Goal: Ask a question

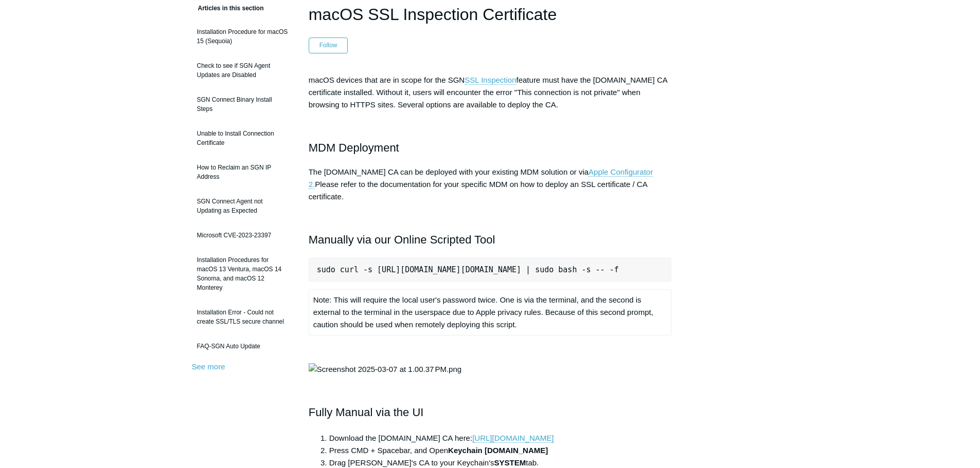
scroll to position [51, 0]
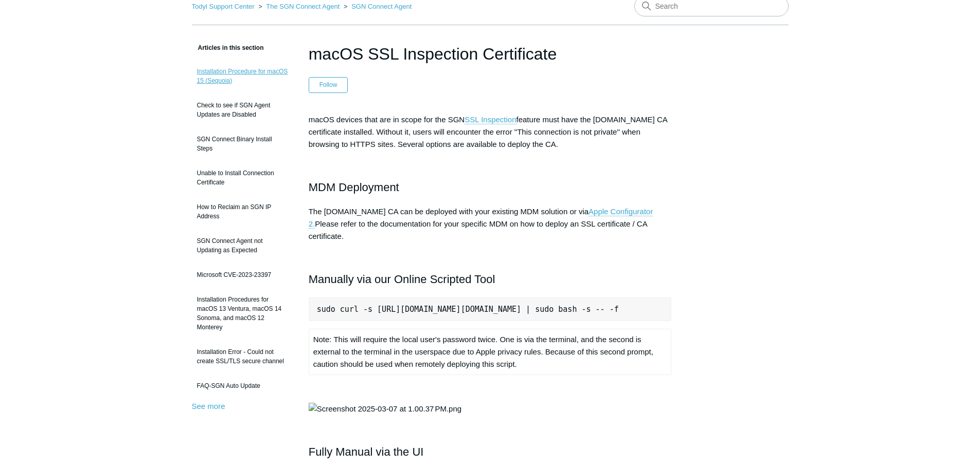
click at [208, 72] on link "Installation Procedure for macOS 15 (Sequoia)" at bounding box center [242, 76] width 101 height 29
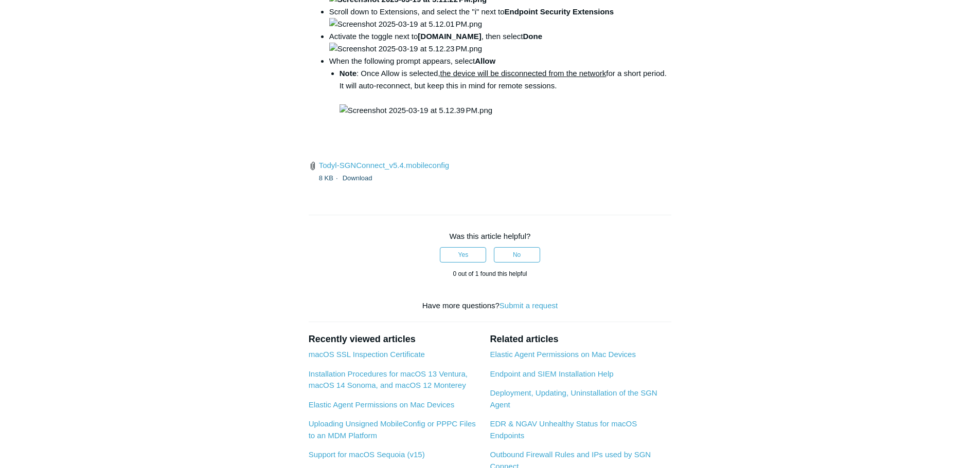
scroll to position [1491, 0]
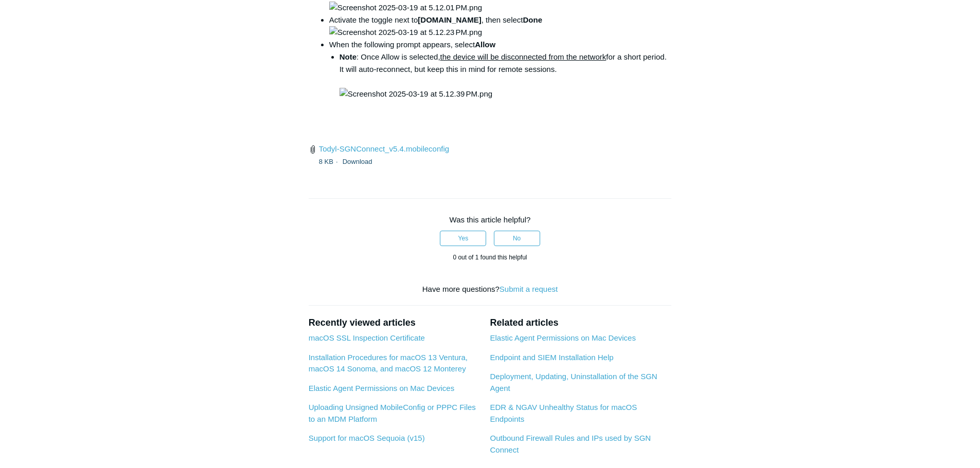
drag, startPoint x: 567, startPoint y: 237, endPoint x: 455, endPoint y: 238, distance: 112.6
drag, startPoint x: 605, startPoint y: 233, endPoint x: 455, endPoint y: 234, distance: 150.7
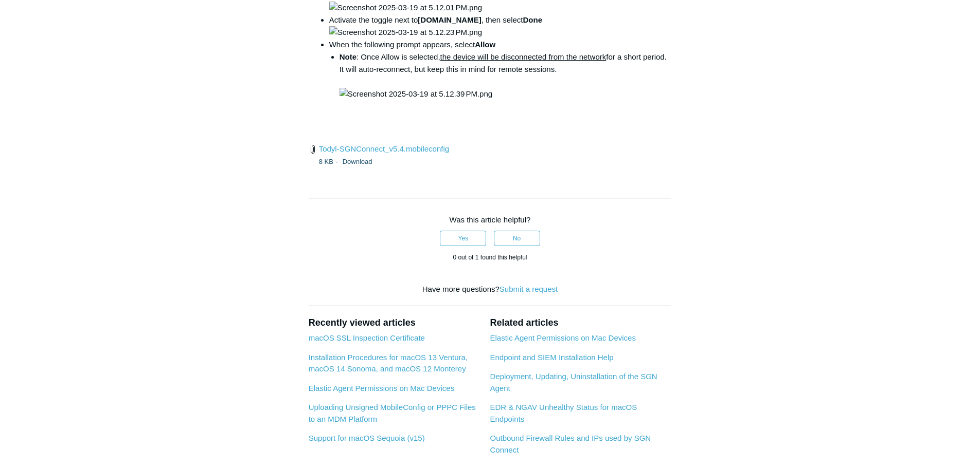
copy code "open /Library/PrivilegedHelperTools/"
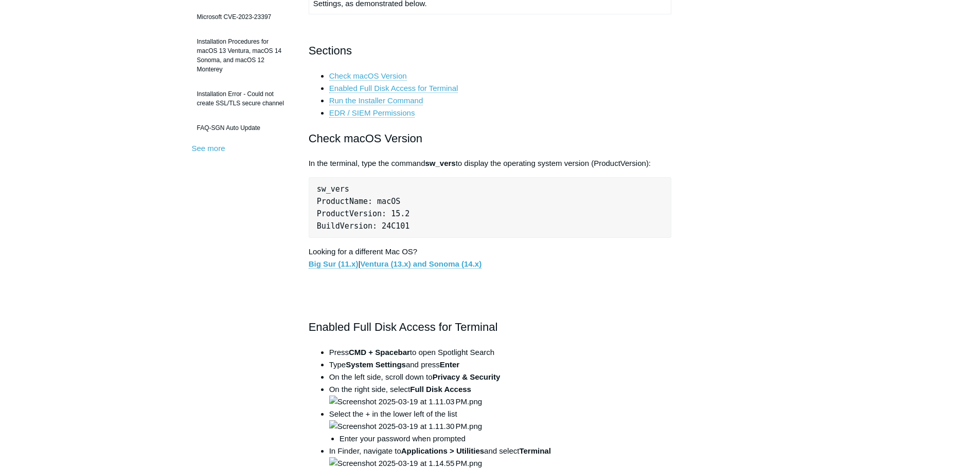
scroll to position [103, 0]
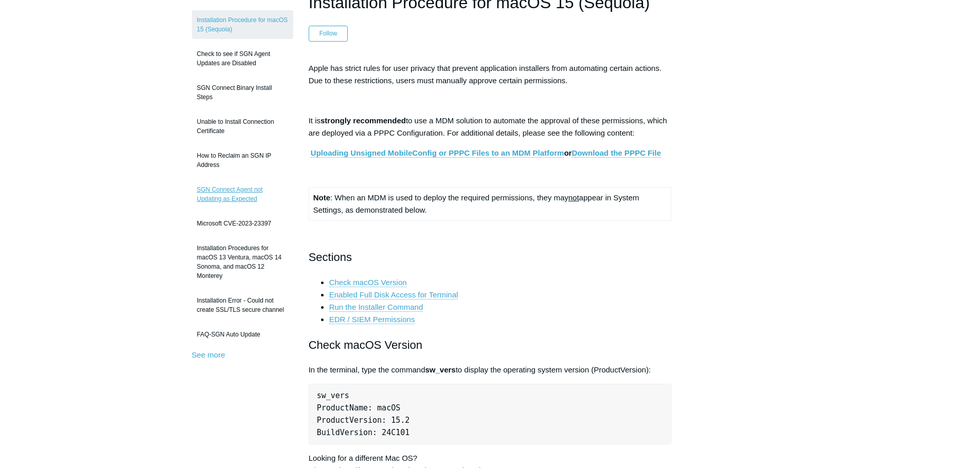
click at [238, 189] on link "SGN Connect Agent not Updating as Expected" at bounding box center [242, 194] width 101 height 29
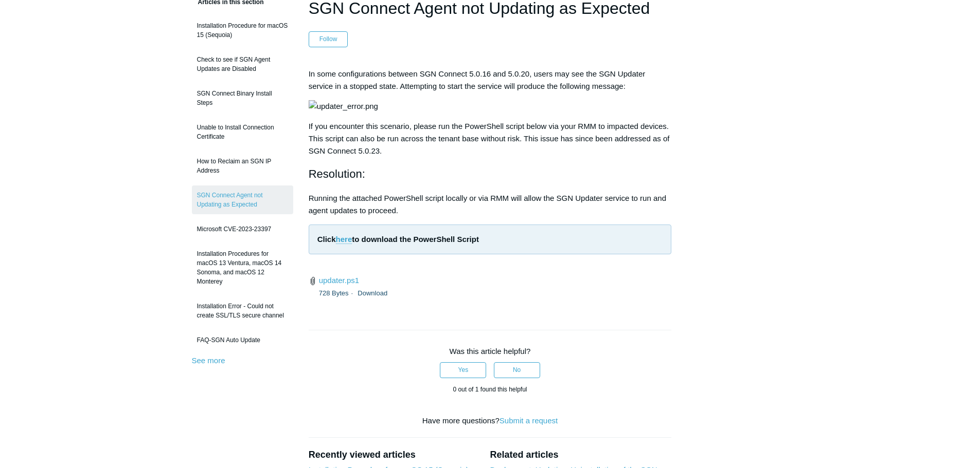
scroll to position [51, 0]
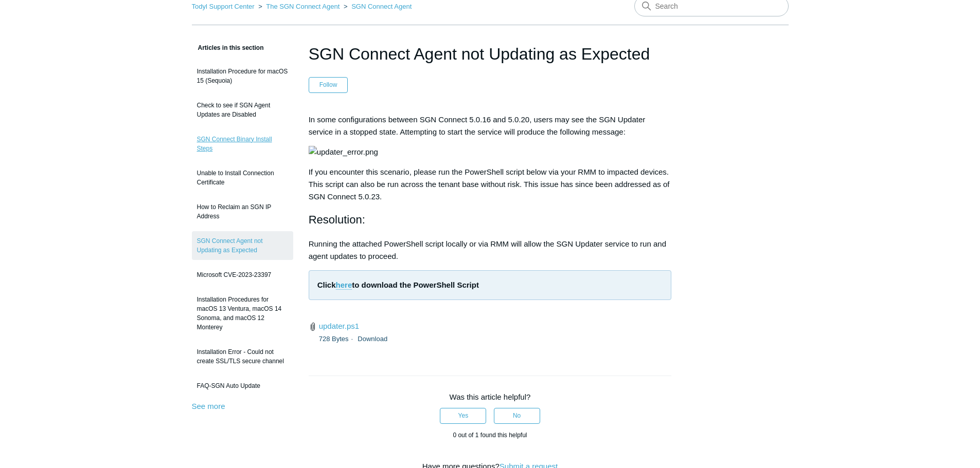
click at [209, 143] on link "SGN Connect Binary Install Steps" at bounding box center [242, 144] width 101 height 29
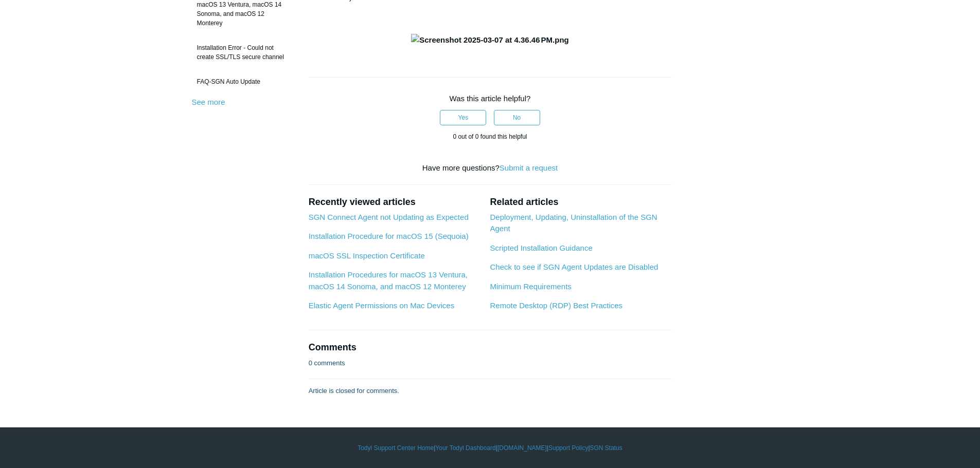
scroll to position [51, 0]
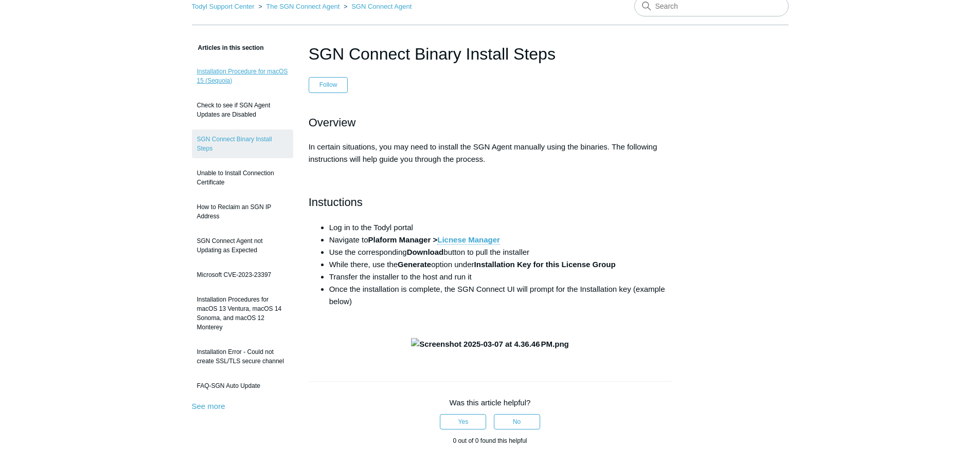
click at [215, 74] on link "Installation Procedure for macOS 15 (Sequoia)" at bounding box center [242, 76] width 101 height 29
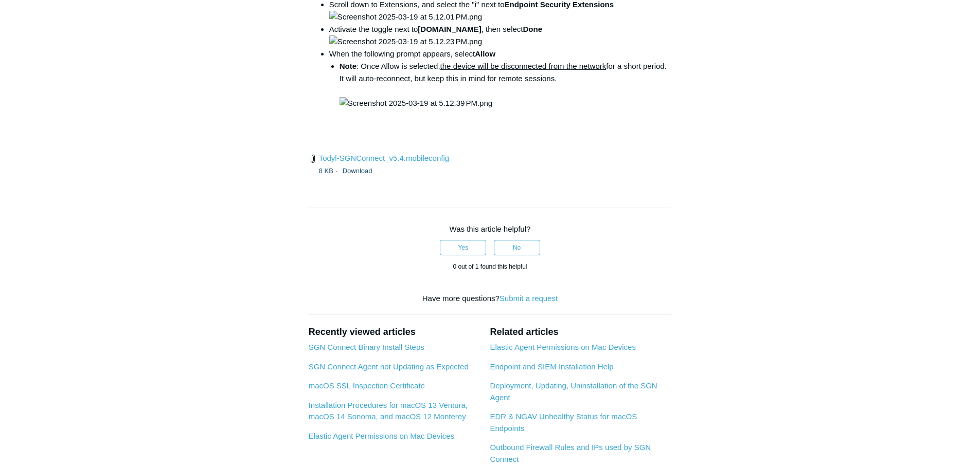
scroll to position [1440, 0]
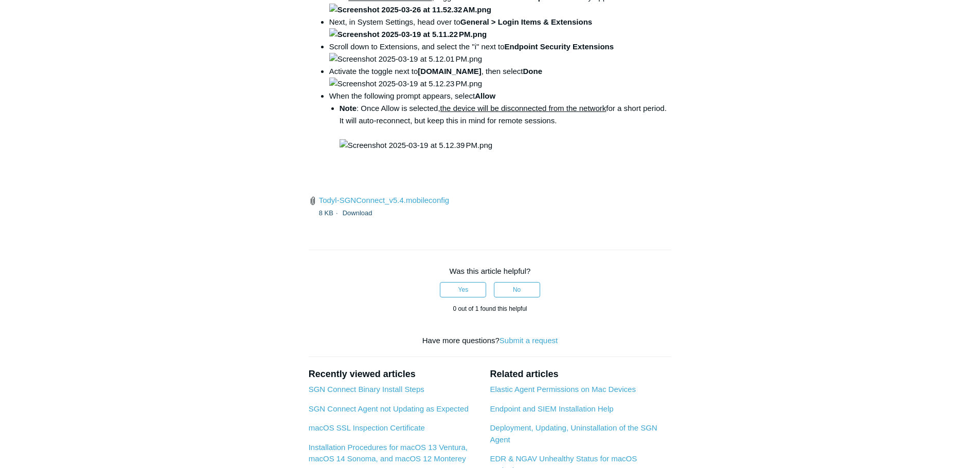
drag, startPoint x: 605, startPoint y: 287, endPoint x: 455, endPoint y: 285, distance: 150.1
copy code "open /Library/PrivilegedHelperTools/"
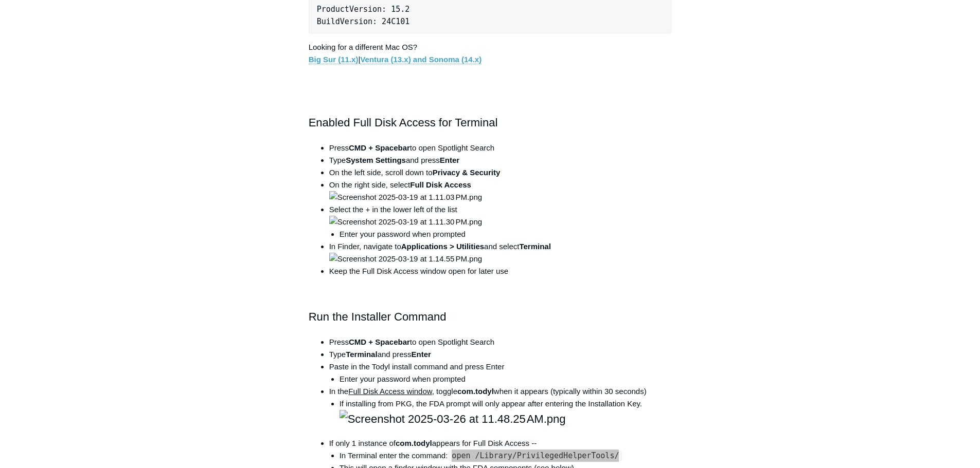
scroll to position [257, 0]
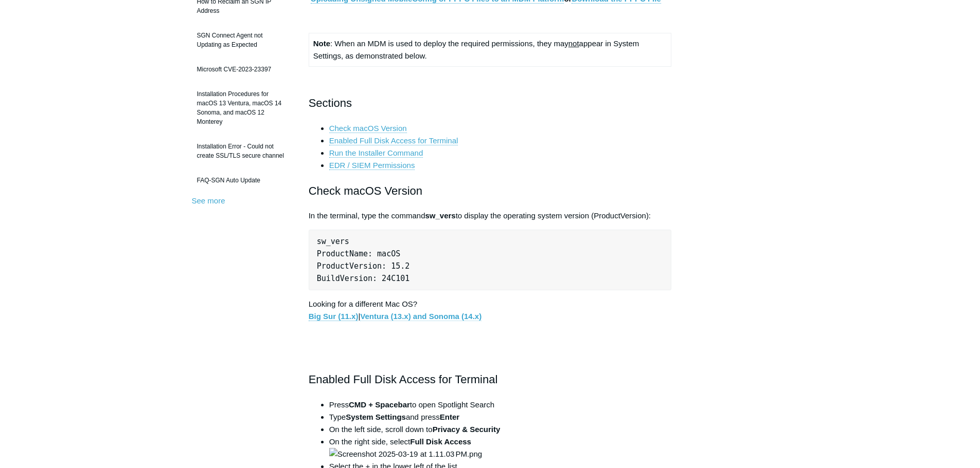
click at [416, 318] on link "Ventura (13.x) and Sonoma (14.x)" at bounding box center [420, 316] width 121 height 9
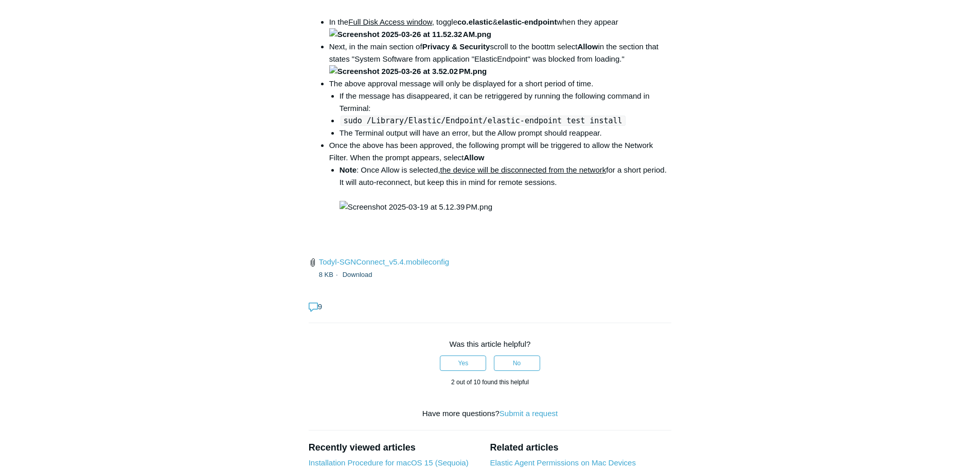
scroll to position [1491, 0]
drag, startPoint x: 605, startPoint y: 222, endPoint x: 454, endPoint y: 225, distance: 150.7
copy code "open /Library/PrivilegedHelperTools/"
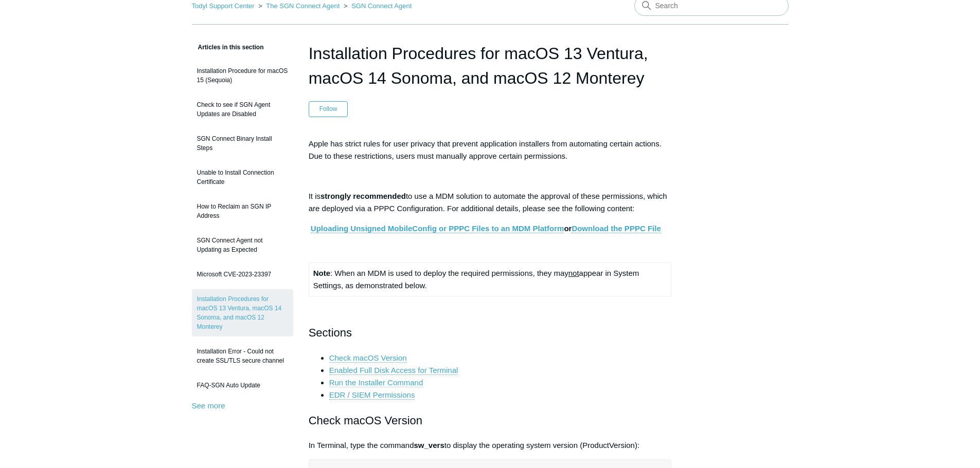
scroll to position [51, 0]
click at [619, 228] on link "Download the PPPC File" at bounding box center [615, 229] width 89 height 9
click at [380, 232] on link "Uploading Unsigned MobileConfig or PPPC Files to an MDM Platform" at bounding box center [437, 229] width 253 height 9
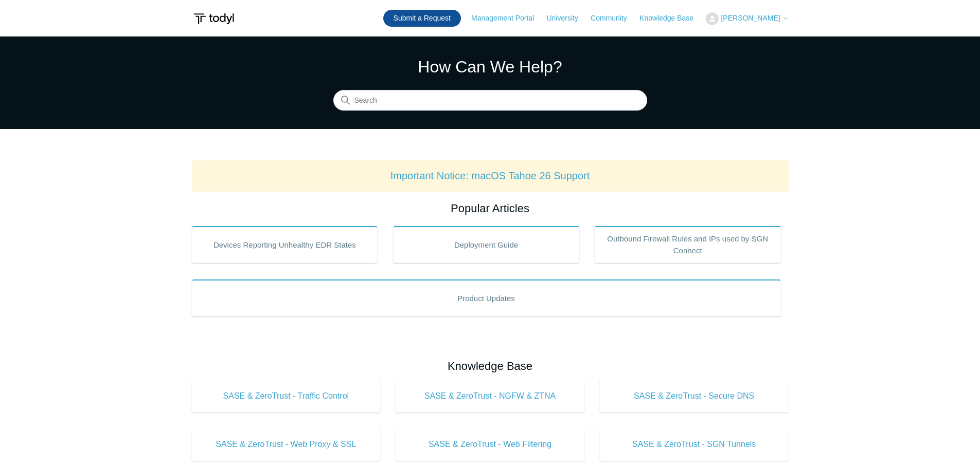
click at [439, 15] on link "Submit a Request" at bounding box center [422, 18] width 78 height 17
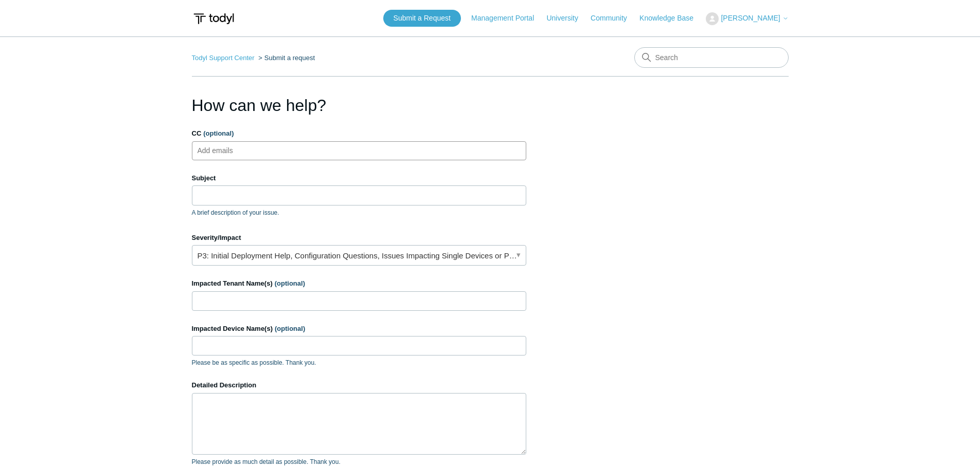
click at [280, 150] on ul "Add emails" at bounding box center [359, 150] width 334 height 19
click at [253, 193] on input "Subject" at bounding box center [359, 196] width 334 height 20
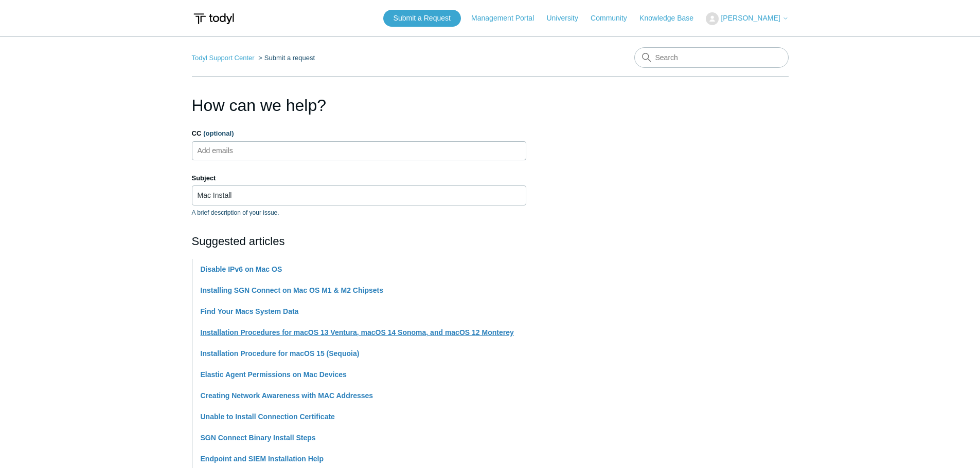
click at [297, 335] on link "Installation Procedures for macOS 13 Ventura, macOS 14 Sonoma, and macOS 12 Mon…" at bounding box center [357, 333] width 313 height 8
click at [313, 374] on link "Elastic Agent Permissions on Mac Devices" at bounding box center [274, 375] width 146 height 8
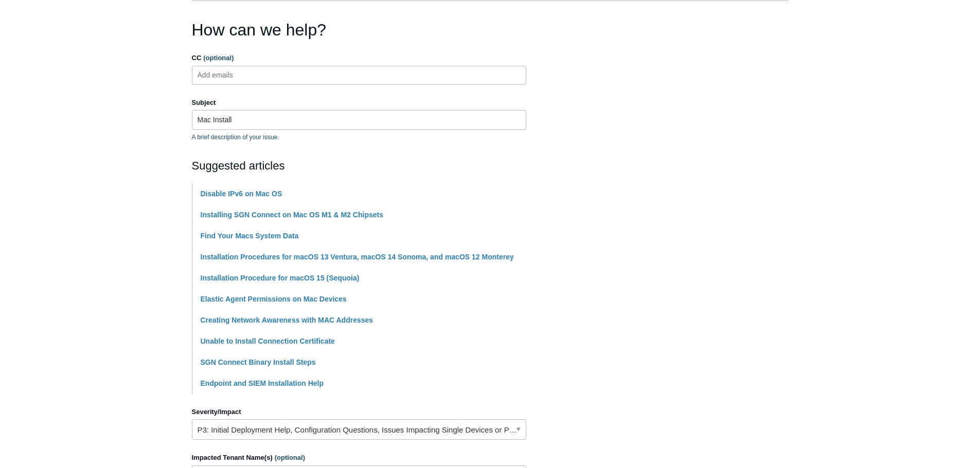
scroll to position [103, 0]
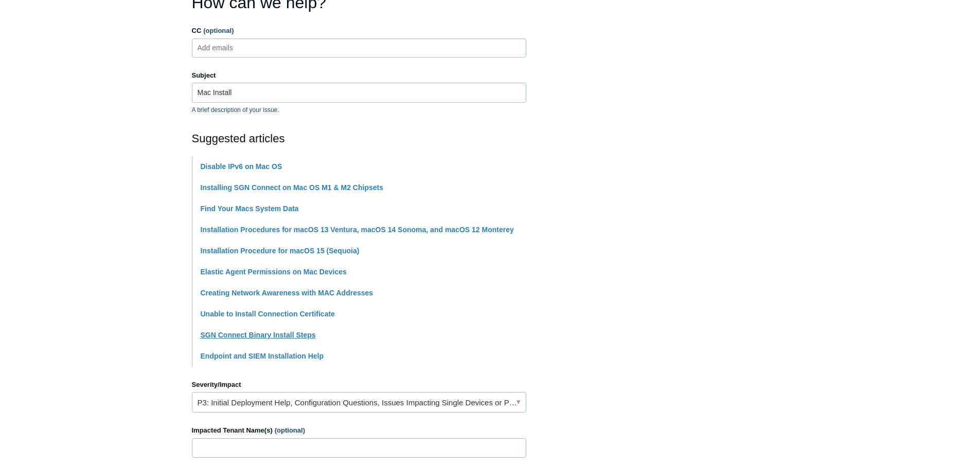
click at [255, 339] on link "SGN Connect Binary Install Steps" at bounding box center [258, 335] width 115 height 8
click at [268, 209] on link "Find Your Macs System Data" at bounding box center [250, 209] width 98 height 8
click at [225, 185] on link "Installing SGN Connect on Mac OS M1 & M2 Chipsets" at bounding box center [292, 188] width 183 height 8
click at [250, 231] on link "Installation Procedures for macOS 13 Ventura, macOS 14 Sonoma, and macOS 12 Mon…" at bounding box center [357, 230] width 313 height 8
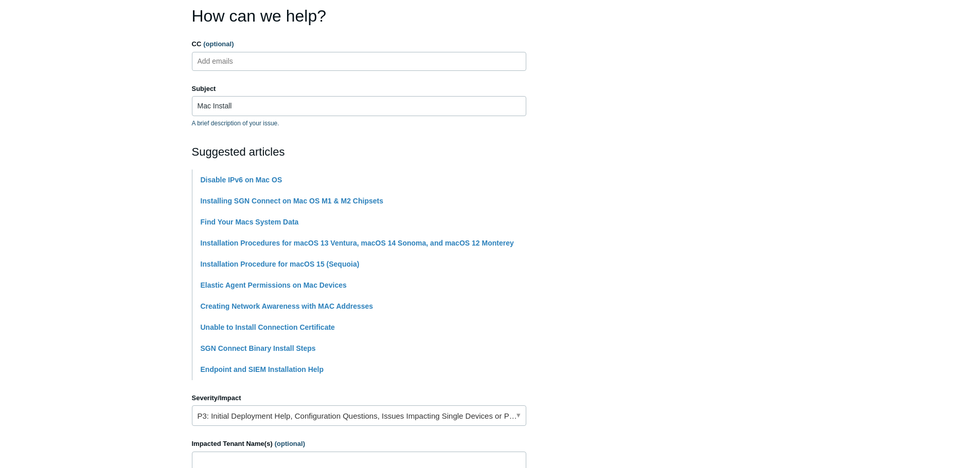
scroll to position [0, 0]
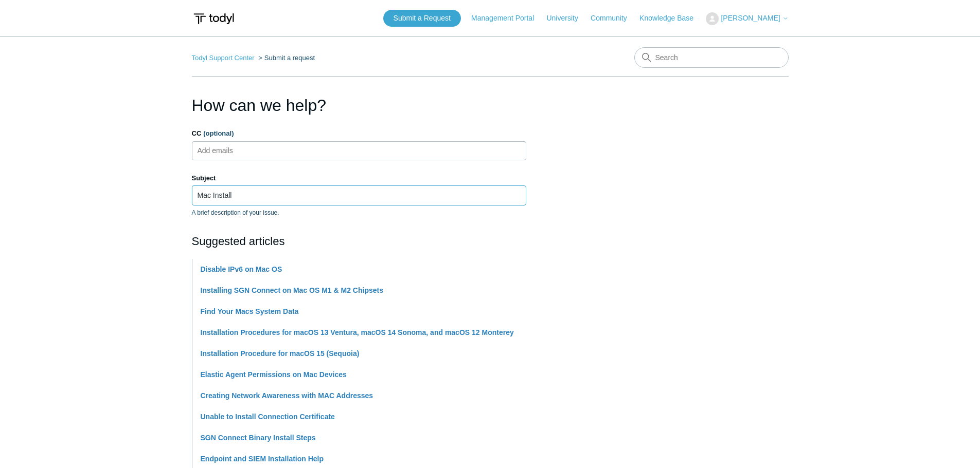
click at [247, 194] on input "Mac Install" at bounding box center [359, 196] width 334 height 20
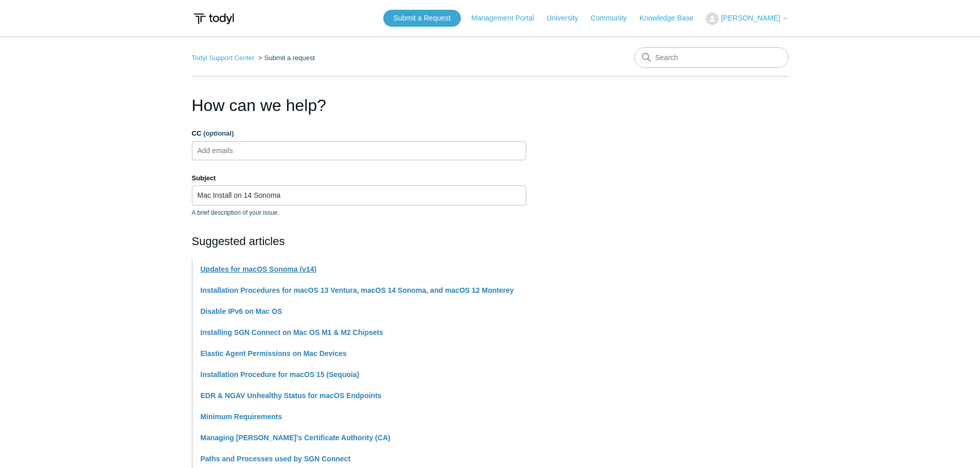
click at [265, 269] on link "Updates for macOS Sonoma (v14)" at bounding box center [259, 269] width 116 height 8
click at [211, 196] on input "Mac Install on 14 Sonoma" at bounding box center [359, 196] width 334 height 20
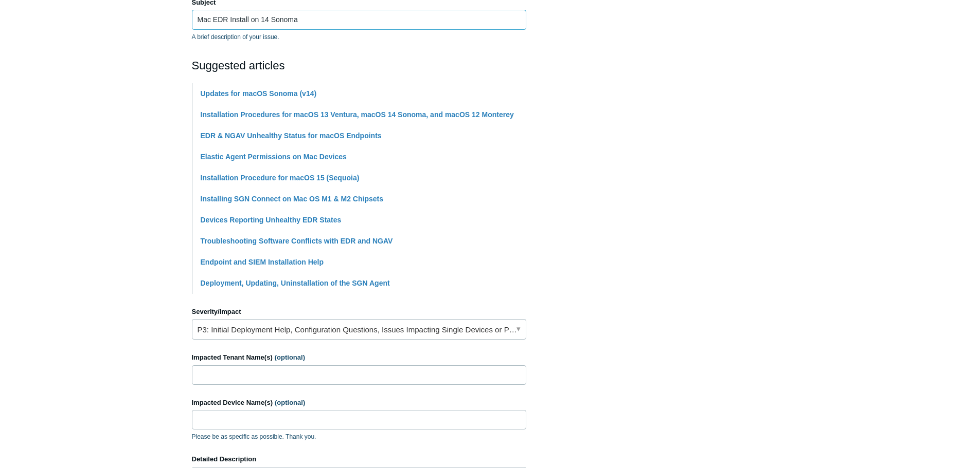
scroll to position [309, 0]
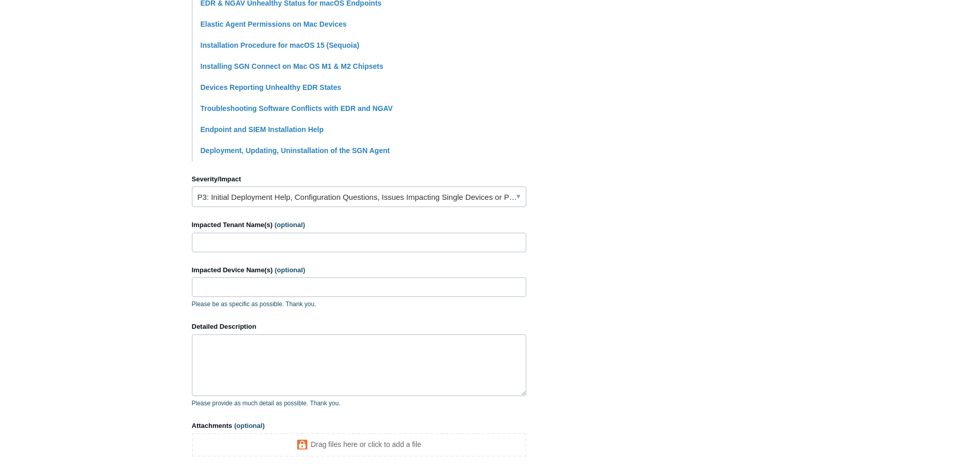
type input "Mac EDR Install on 14 Sonoma"
click at [239, 235] on input "Impacted Tenant Name(s) (optional)" at bounding box center [359, 243] width 334 height 20
click at [247, 198] on link "P3: Initial Deployment Help, Configuration Questions, Issues Impacting Single D…" at bounding box center [359, 197] width 334 height 21
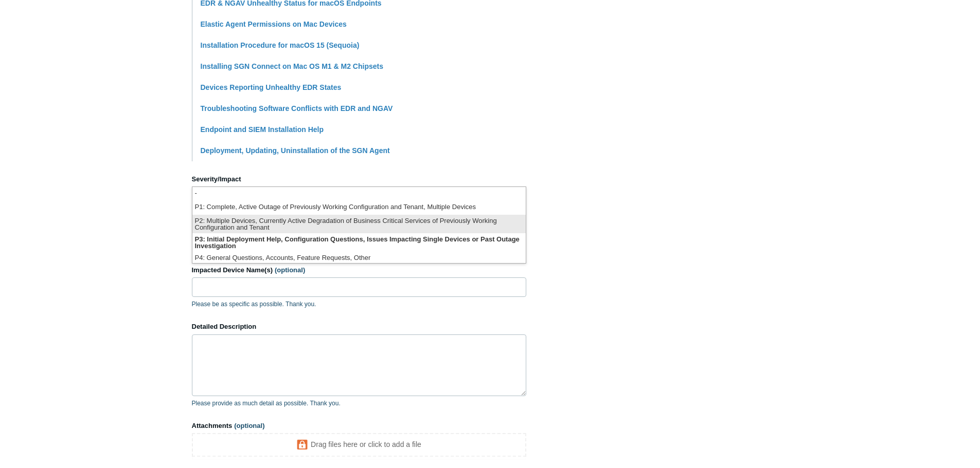
click at [271, 216] on li "P2: Multiple Devices, Currently Active Degradation of Business Critical Service…" at bounding box center [358, 224] width 333 height 19
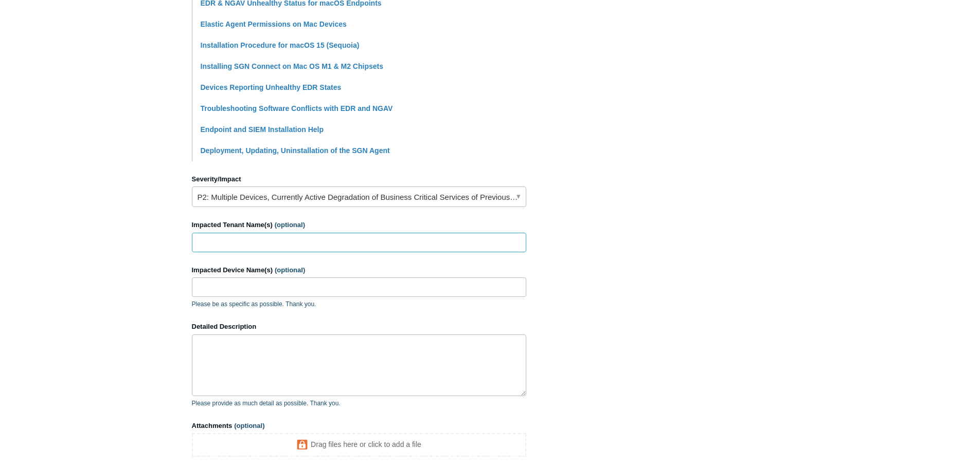
click at [272, 247] on input "Impacted Tenant Name(s) (optional)" at bounding box center [359, 243] width 334 height 20
type input "MindPsi"
type textarea "I"
click at [488, 347] on textarea "Installation of SGN on Mac Sonoma OS never prompts for EDR/SIEM permissions." at bounding box center [359, 366] width 334 height 62
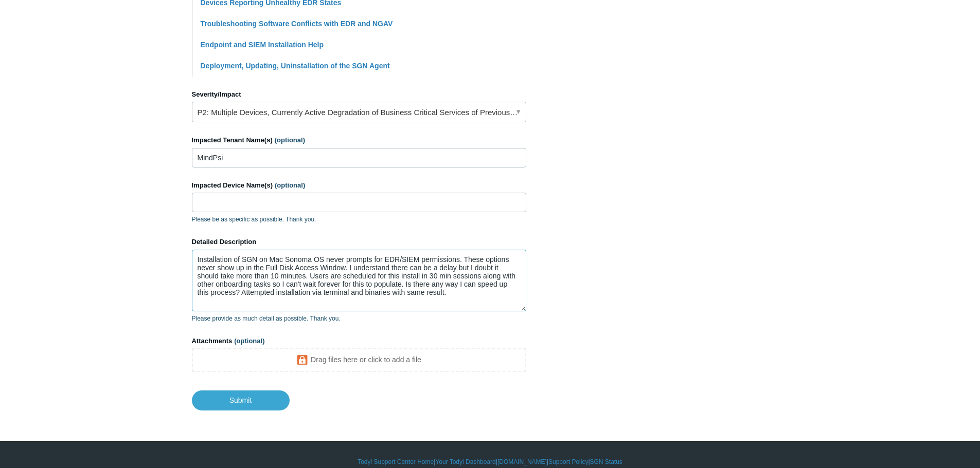
scroll to position [407, 0]
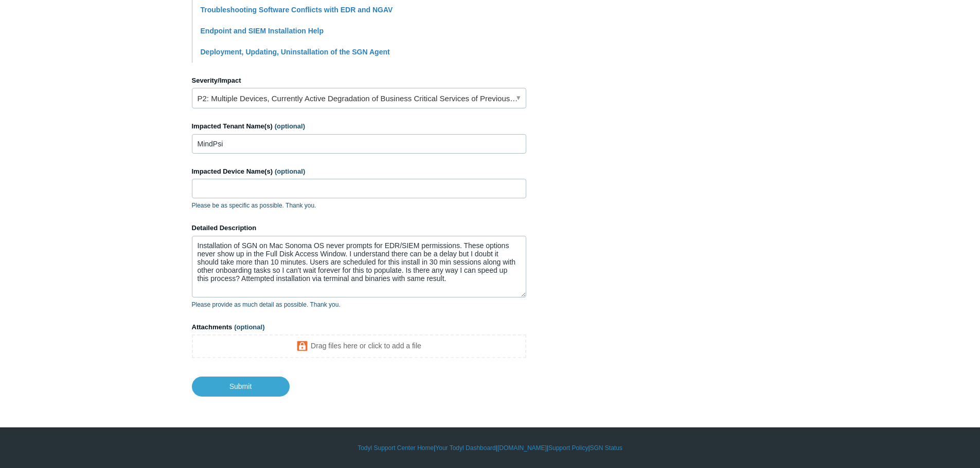
click at [827, 178] on main "Todyl Support Center Submit a request How can we help? CC (optional) Add emails…" at bounding box center [490, 13] width 980 height 768
drag, startPoint x: 815, startPoint y: 217, endPoint x: 759, endPoint y: 234, distance: 58.7
click at [815, 217] on main "Todyl Support Center Submit a request How can we help? CC (optional) Add emails…" at bounding box center [490, 13] width 980 height 768
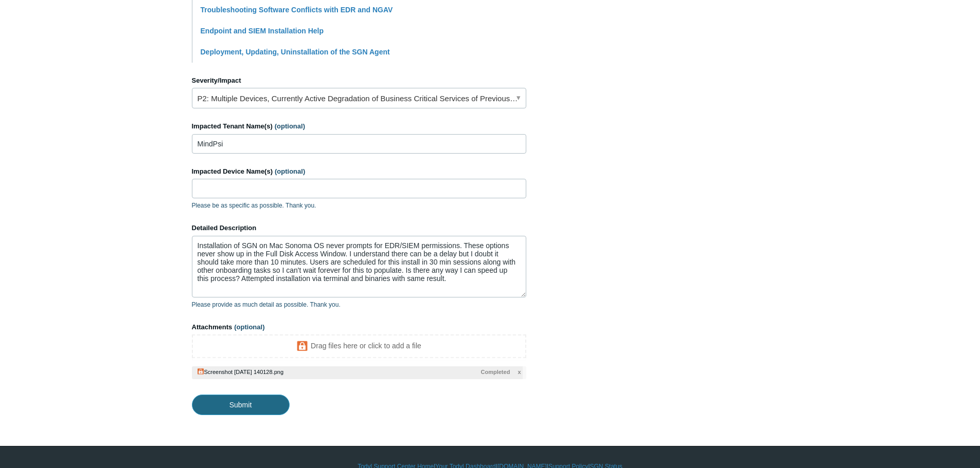
click at [243, 408] on input "Submit" at bounding box center [241, 405] width 98 height 21
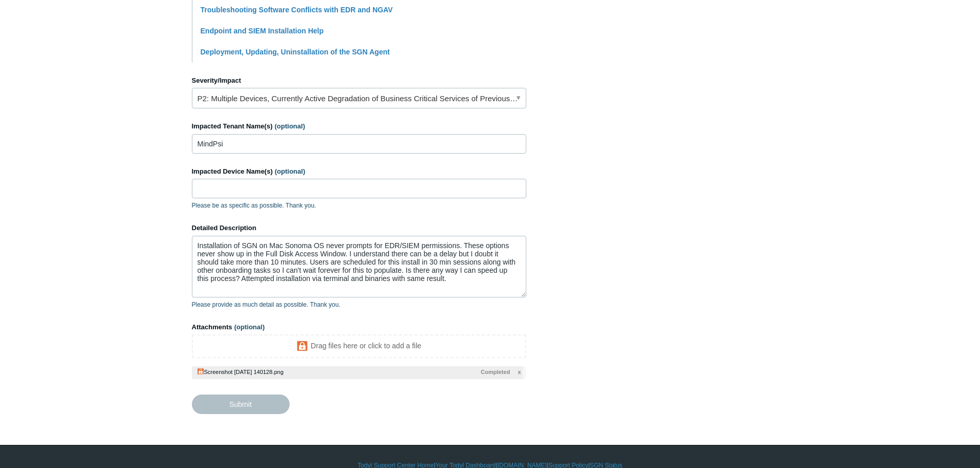
type textarea "Installation of SGN on Mac Sonoma OS never prompts for EDR/SIEM permissions. Th…"
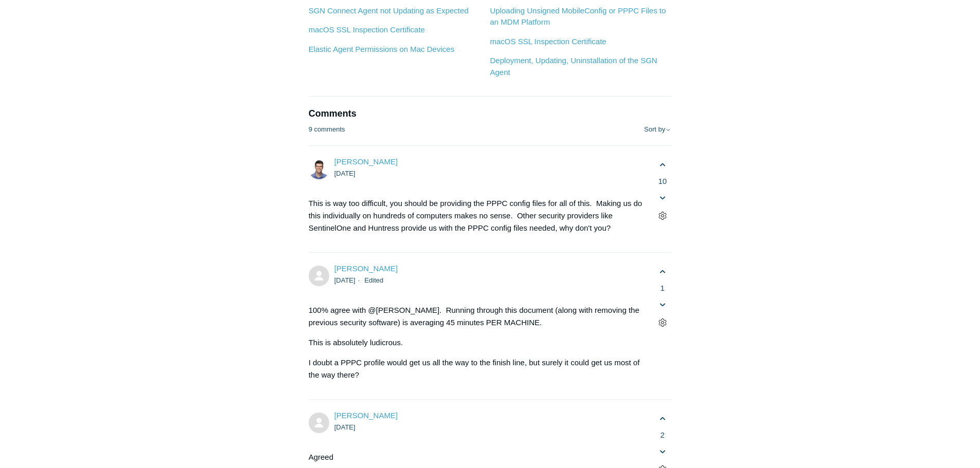
scroll to position [1800, 0]
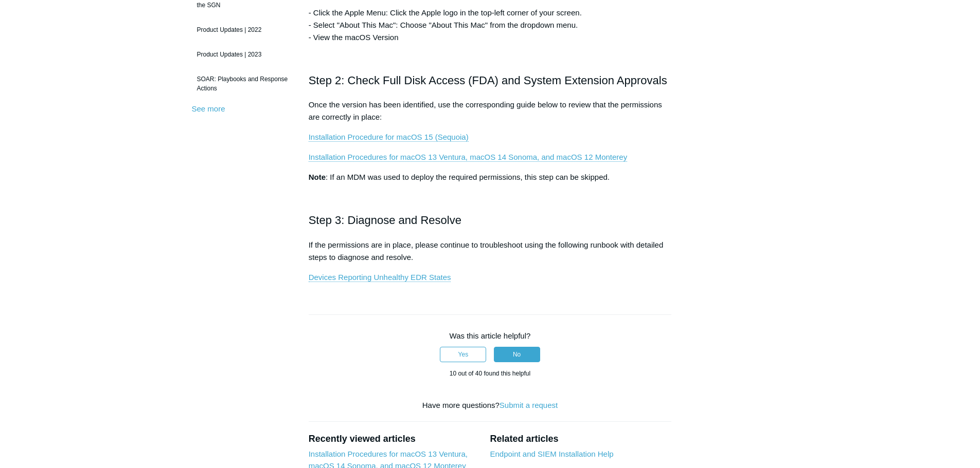
scroll to position [309, 0]
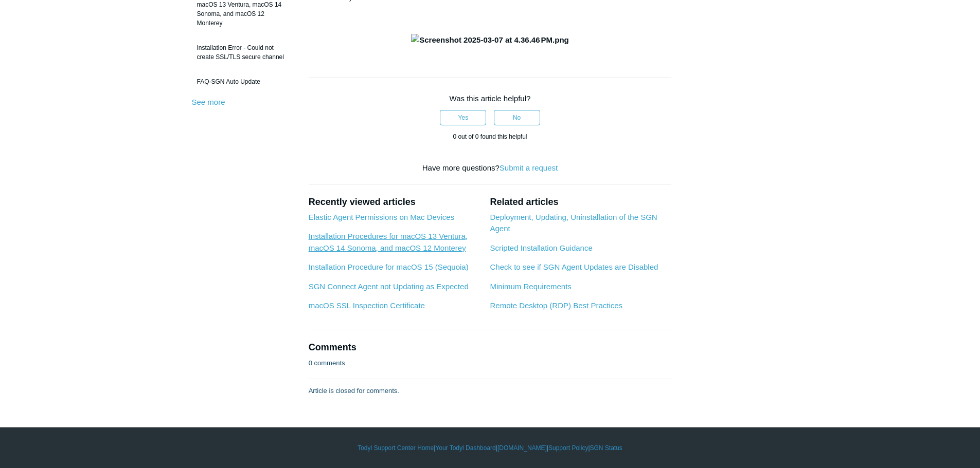
scroll to position [514, 0]
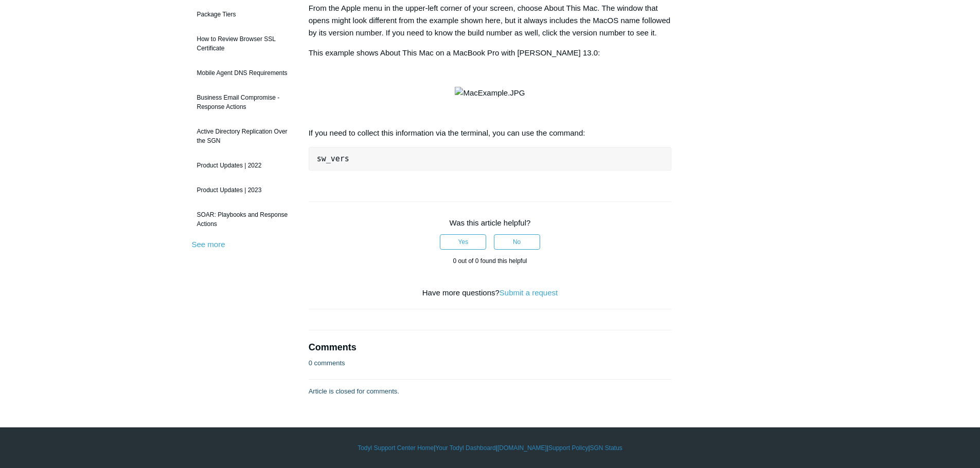
scroll to position [206, 0]
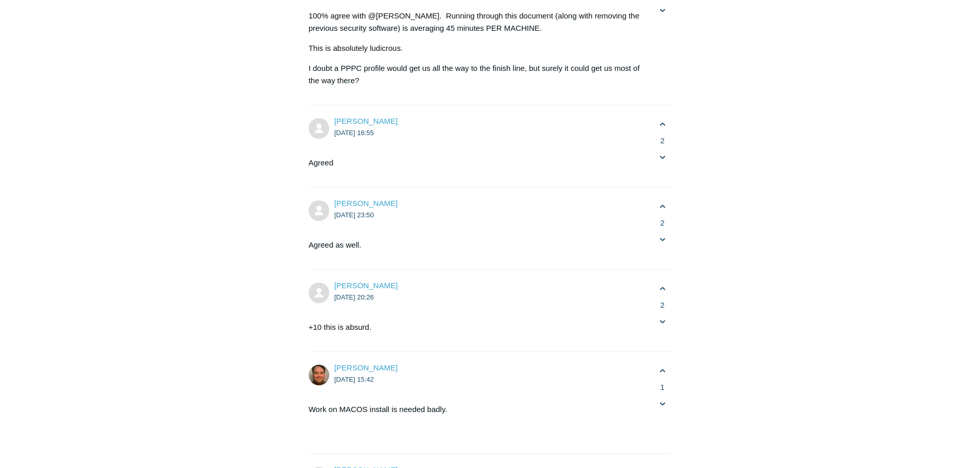
scroll to position [1902, 0]
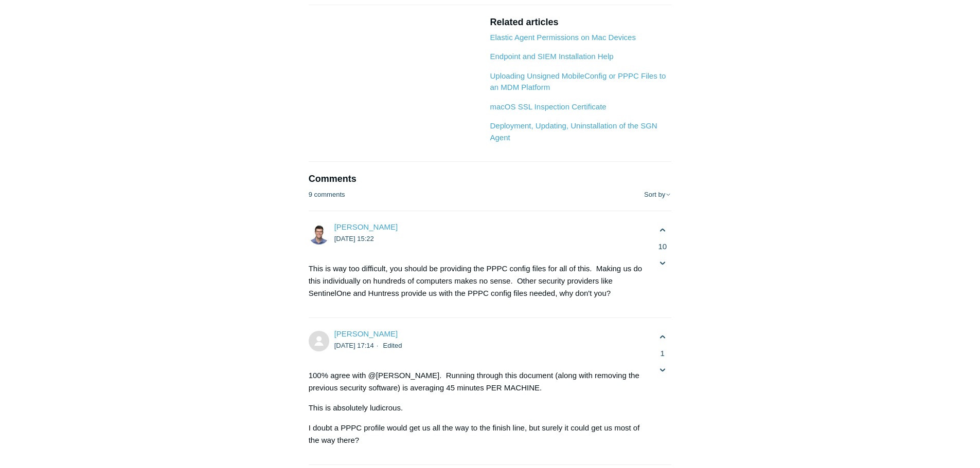
drag, startPoint x: 464, startPoint y: 202, endPoint x: 280, endPoint y: 201, distance: 184.1
drag, startPoint x: 433, startPoint y: 198, endPoint x: 312, endPoint y: 198, distance: 120.8
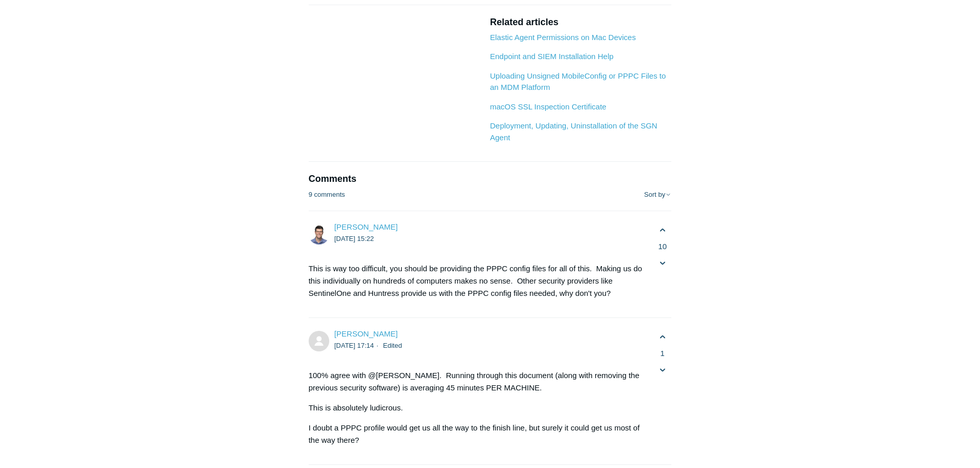
copy h2 "EDR / SIEM Permissions"
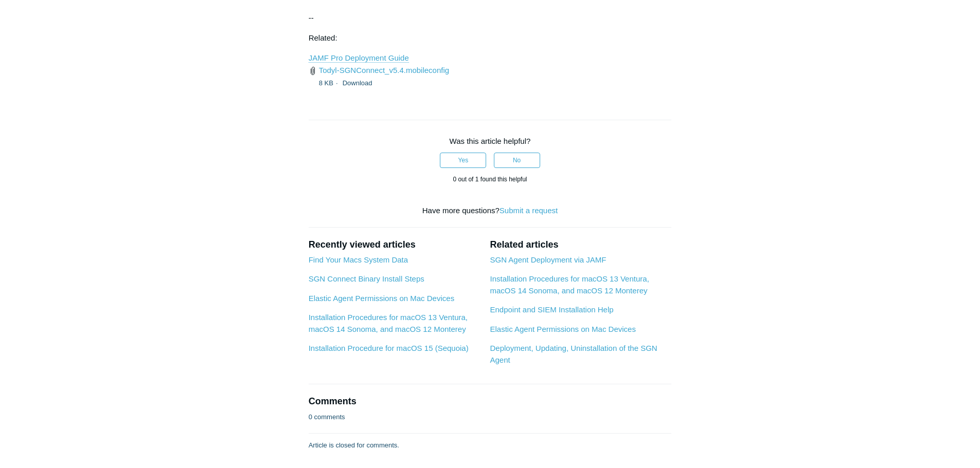
scroll to position [1337, 0]
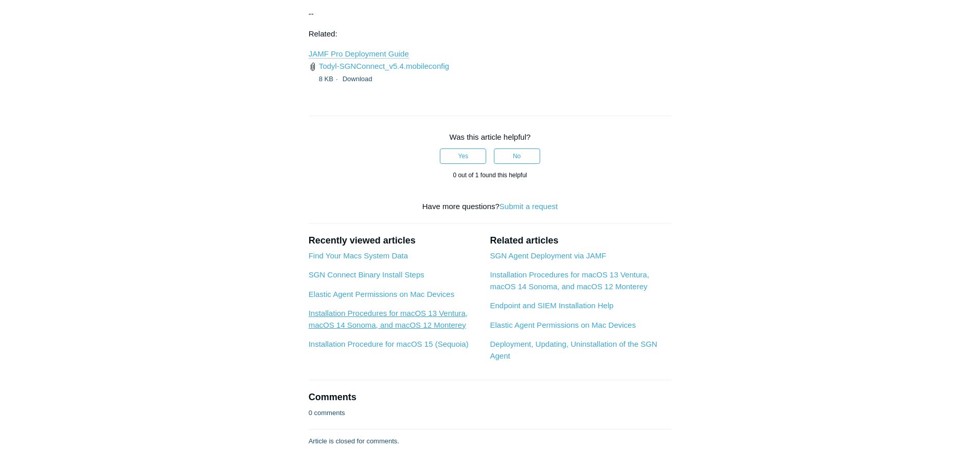
click at [345, 315] on link "Installation Procedures for macOS 13 Ventura, macOS 14 Sonoma, and macOS 12 Mon…" at bounding box center [388, 319] width 159 height 21
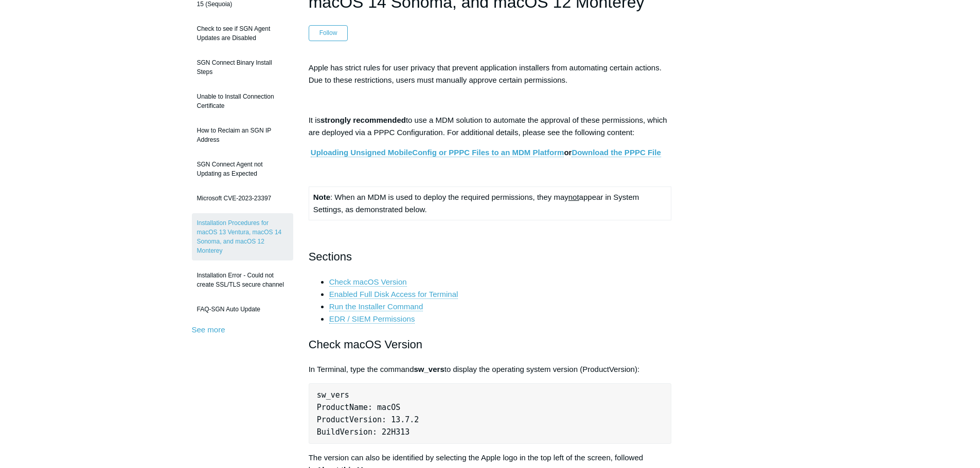
scroll to position [154, 0]
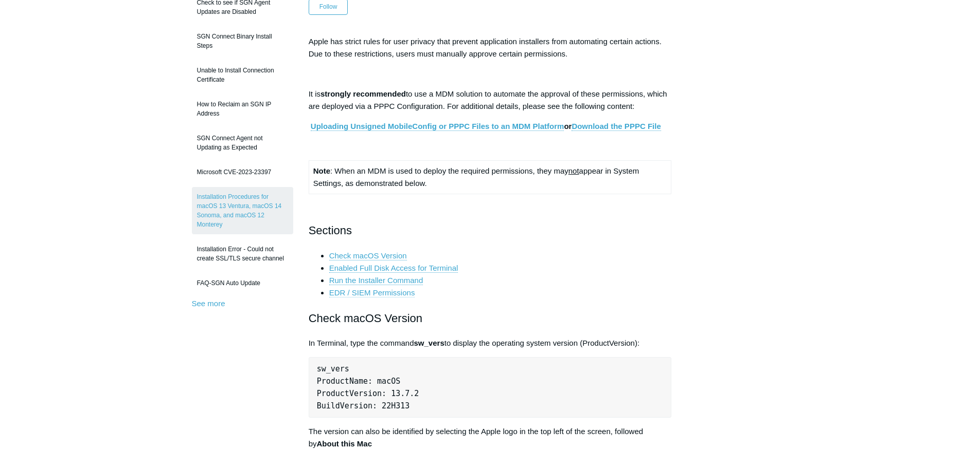
click at [387, 294] on link "EDR / SIEM Permissions" at bounding box center [372, 292] width 86 height 9
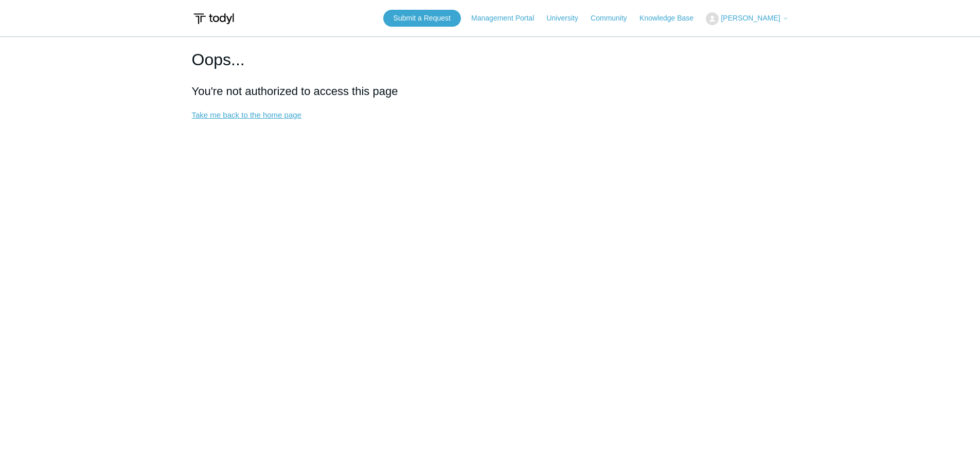
click at [238, 113] on link "Take me back to the home page" at bounding box center [247, 115] width 110 height 9
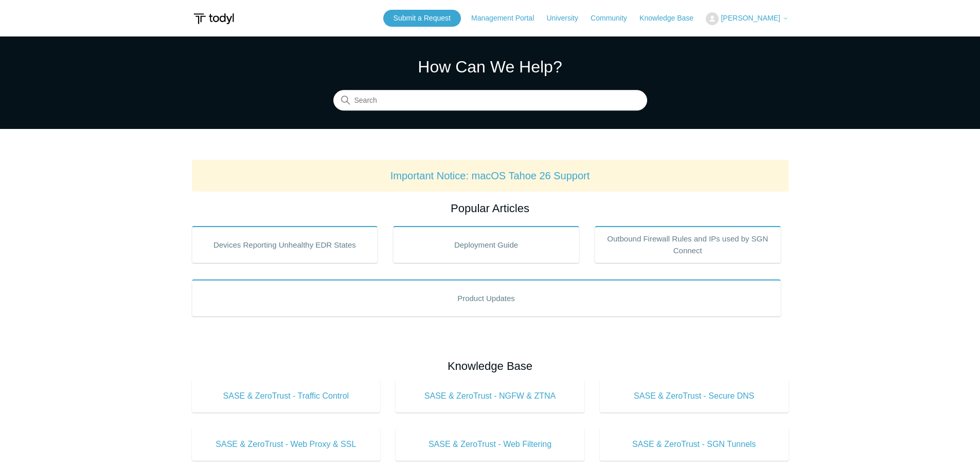
click at [777, 13] on button "[PERSON_NAME]" at bounding box center [746, 18] width 82 height 13
click at [767, 39] on link "My Support Requests" at bounding box center [756, 40] width 100 height 18
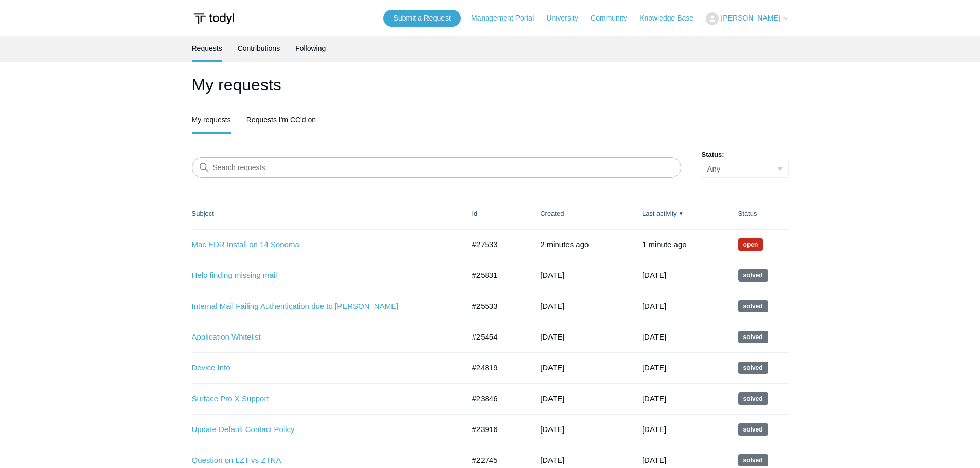
click at [233, 243] on link "Mac EDR Install on 14 Sonoma" at bounding box center [320, 245] width 257 height 12
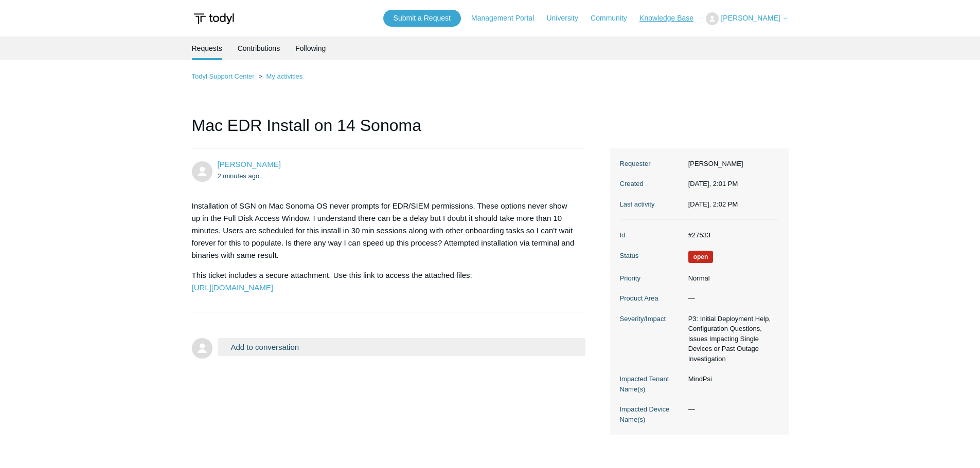
click at [677, 18] on link "Knowledge Base" at bounding box center [671, 18] width 64 height 11
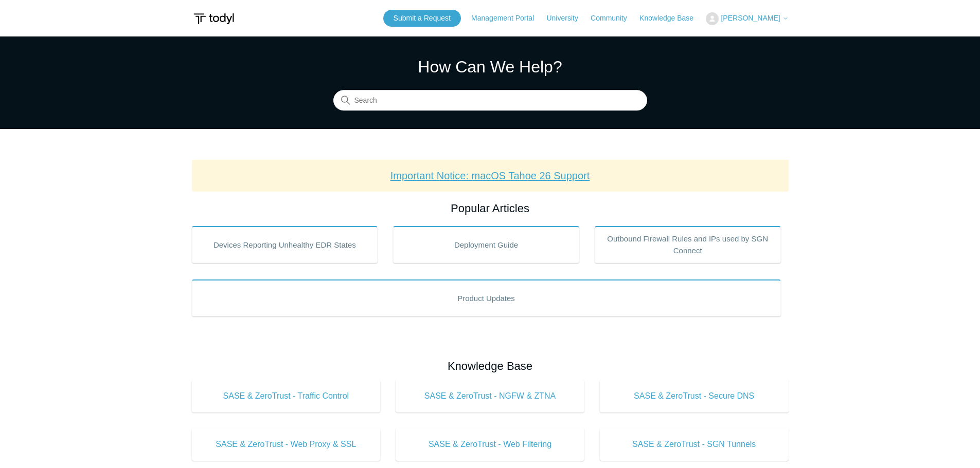
click at [503, 178] on link "Important Notice: macOS Tahoe 26 Support" at bounding box center [490, 175] width 200 height 11
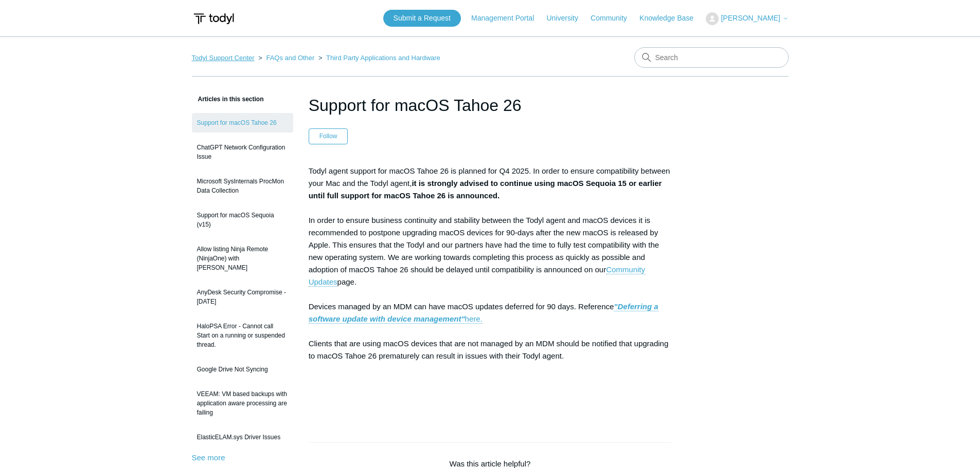
click at [221, 55] on link "Todyl Support Center" at bounding box center [223, 58] width 63 height 8
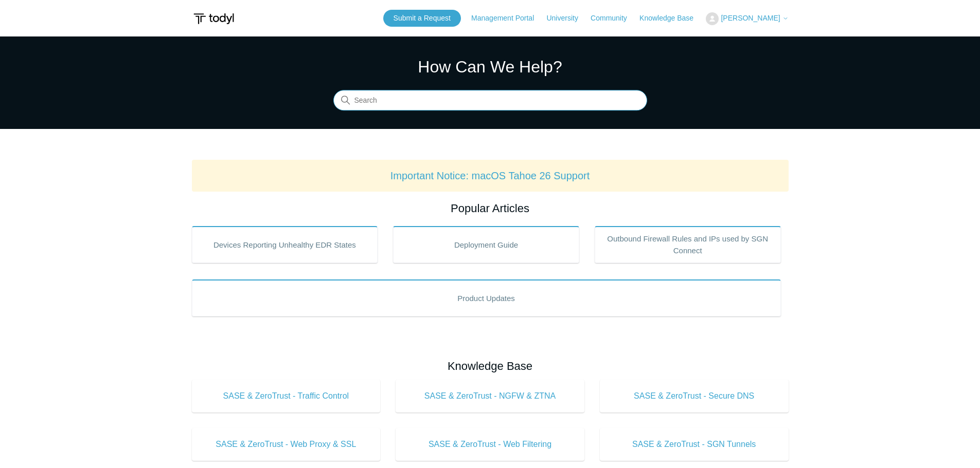
click at [494, 99] on input "Search" at bounding box center [490, 100] width 314 height 21
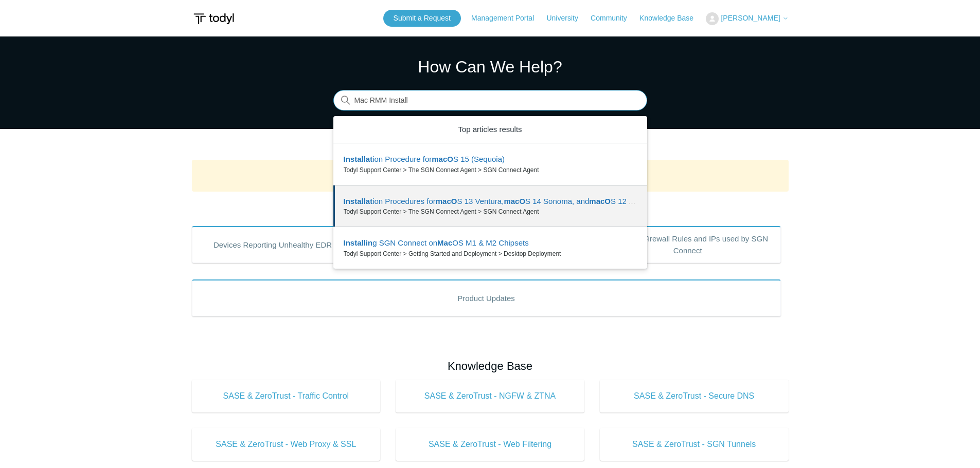
type input "Mac RMM Install"
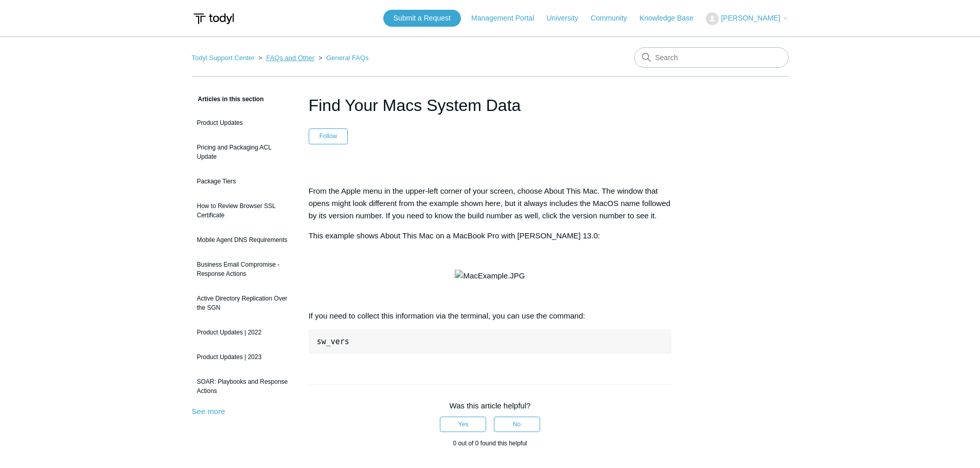
click at [297, 54] on link "FAQs and Other" at bounding box center [290, 58] width 48 height 8
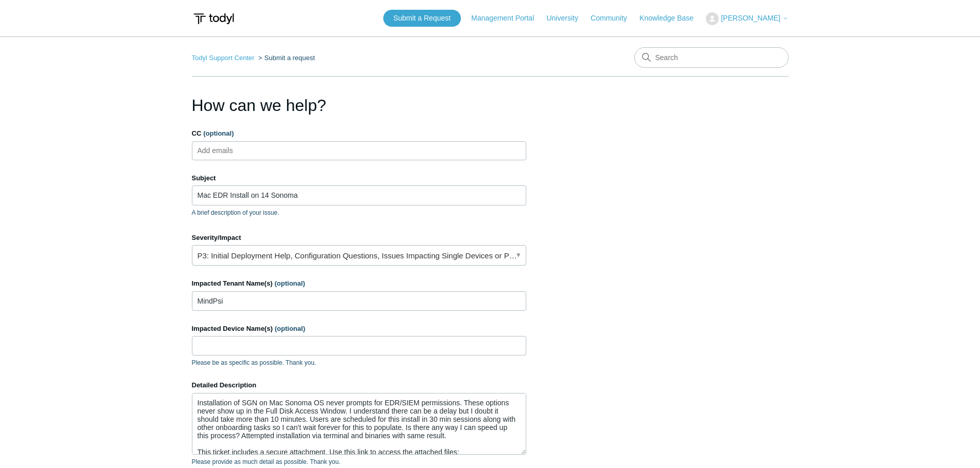
click at [767, 15] on span "[PERSON_NAME]" at bounding box center [749, 18] width 59 height 8
click at [760, 40] on link "My Support Requests" at bounding box center [756, 40] width 100 height 18
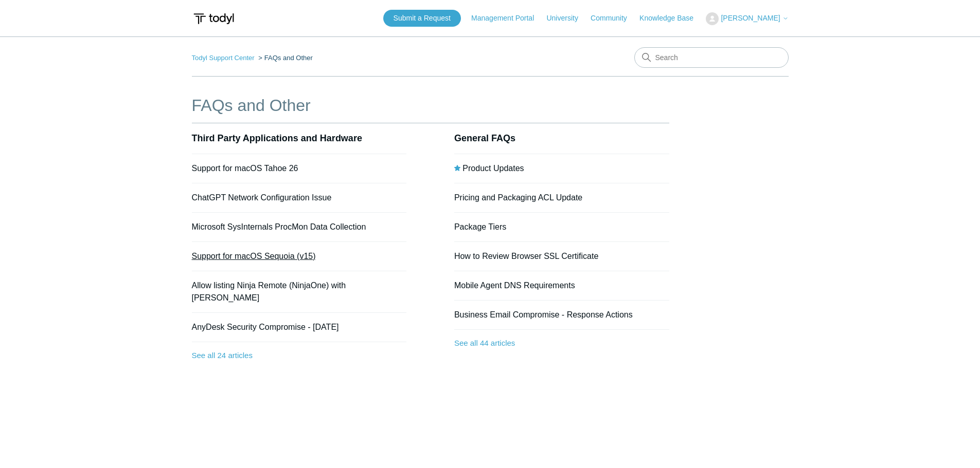
click at [254, 252] on link "Support for macOS Sequoia (v15)" at bounding box center [254, 256] width 124 height 9
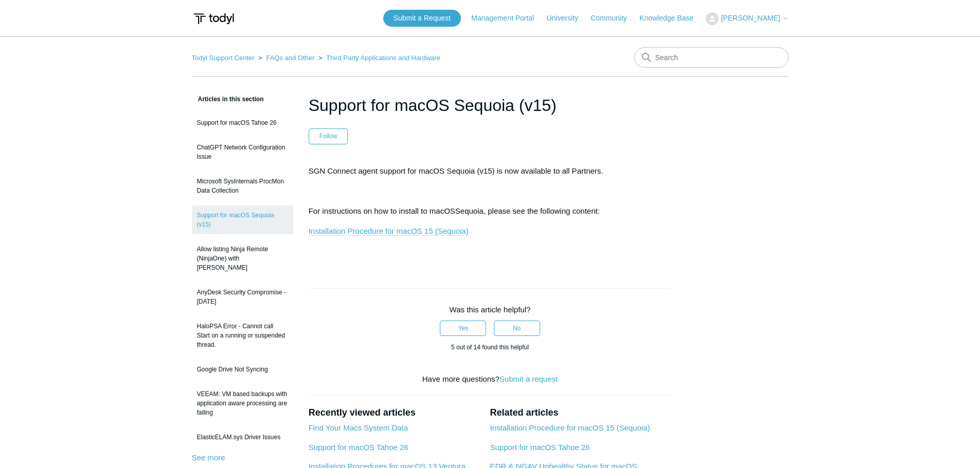
click at [390, 230] on link "Installation Procedure for macOS 15 (Sequoia)" at bounding box center [389, 231] width 160 height 9
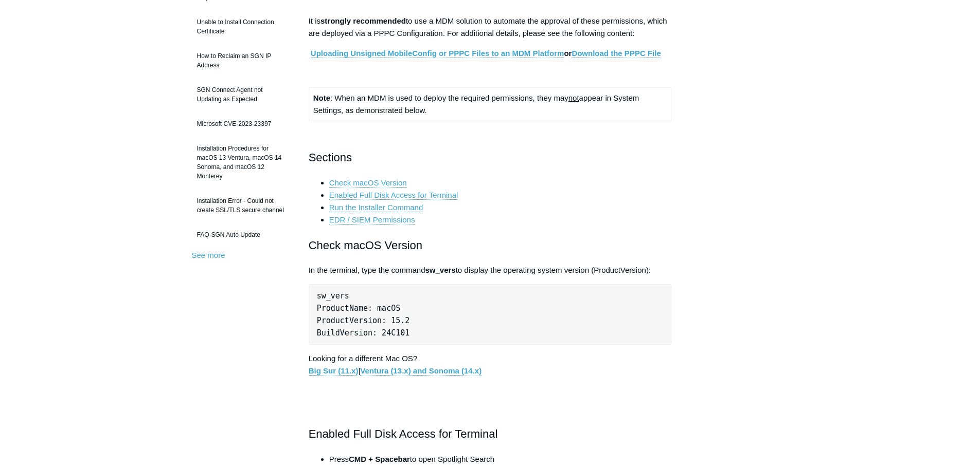
scroll to position [206, 0]
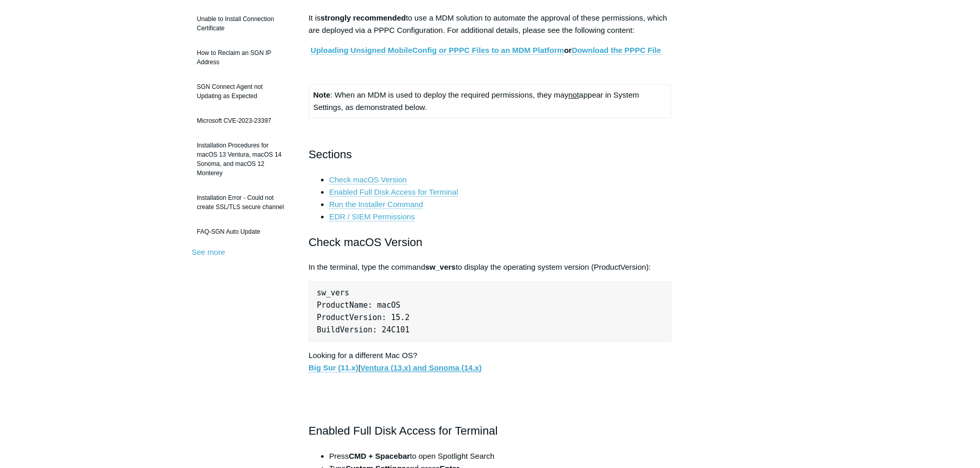
drag, startPoint x: 440, startPoint y: 367, endPoint x: 449, endPoint y: 359, distance: 12.4
click at [441, 368] on link "Ventura (13.x) and Sonoma (14.x)" at bounding box center [420, 368] width 121 height 9
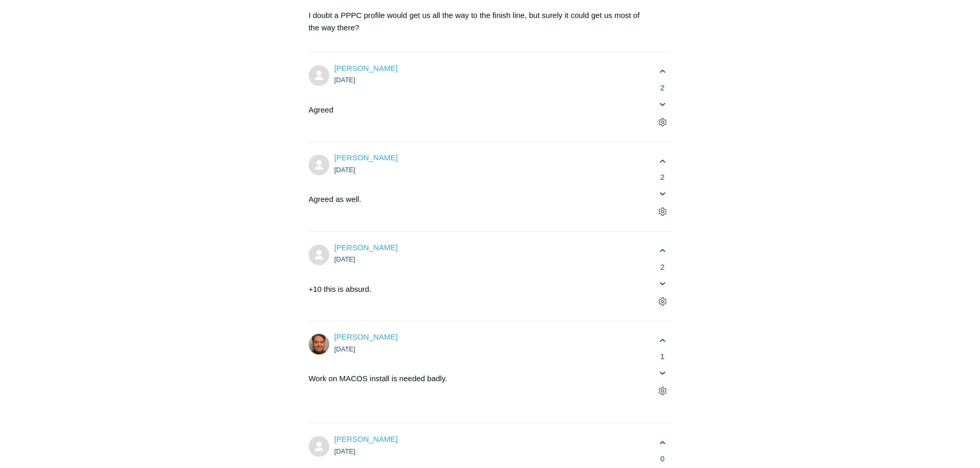
scroll to position [2262, 0]
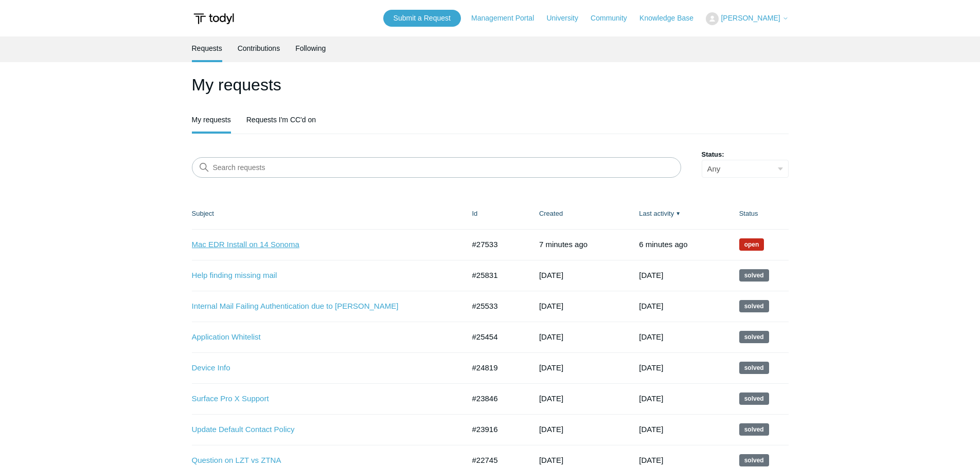
click at [259, 245] on link "Mac EDR Install on 14 Sonoma" at bounding box center [320, 245] width 257 height 12
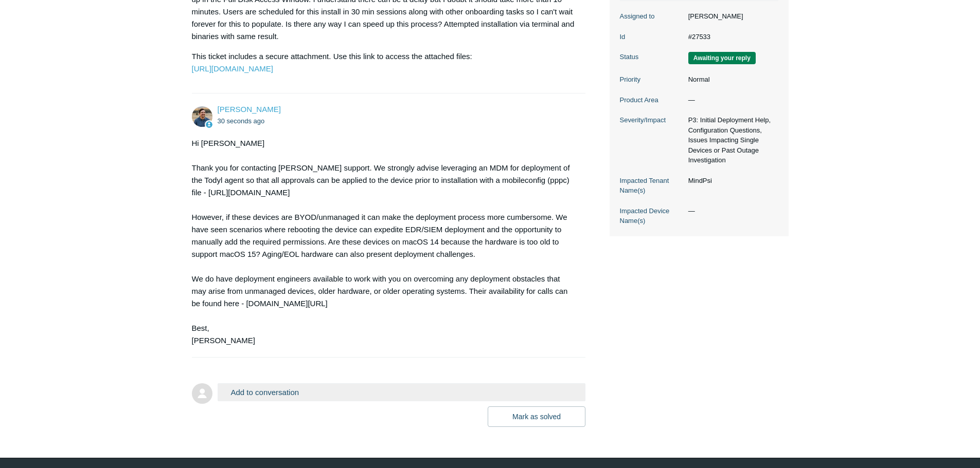
scroll to position [257, 0]
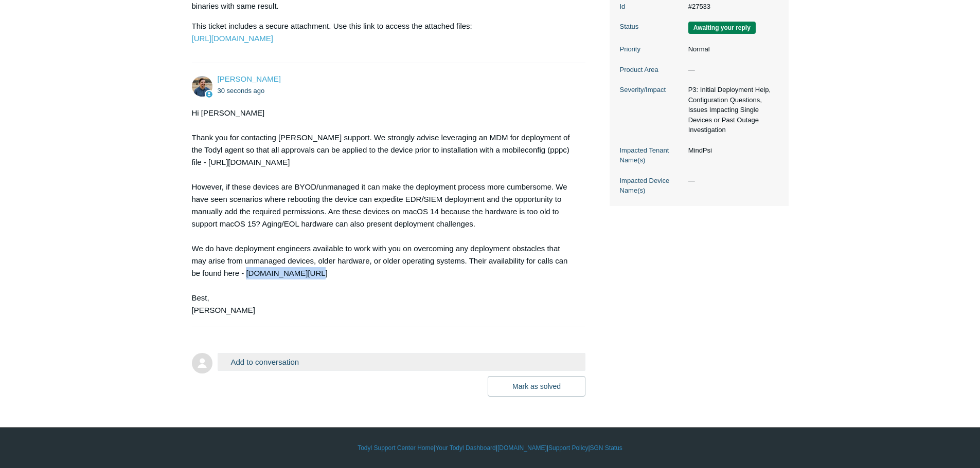
drag, startPoint x: 314, startPoint y: 305, endPoint x: 246, endPoint y: 302, distance: 67.9
click at [246, 302] on div "Hi [PERSON_NAME] Thank you for contacting [PERSON_NAME] support. We strongly ad…" at bounding box center [384, 212] width 384 height 210
click at [665, 354] on div "Jake Myers 8 minutes ago Installation of SGN on Mac Sonoma OS never prompts for…" at bounding box center [490, 148] width 596 height 498
click at [303, 371] on button "Add to conversation" at bounding box center [401, 362] width 368 height 18
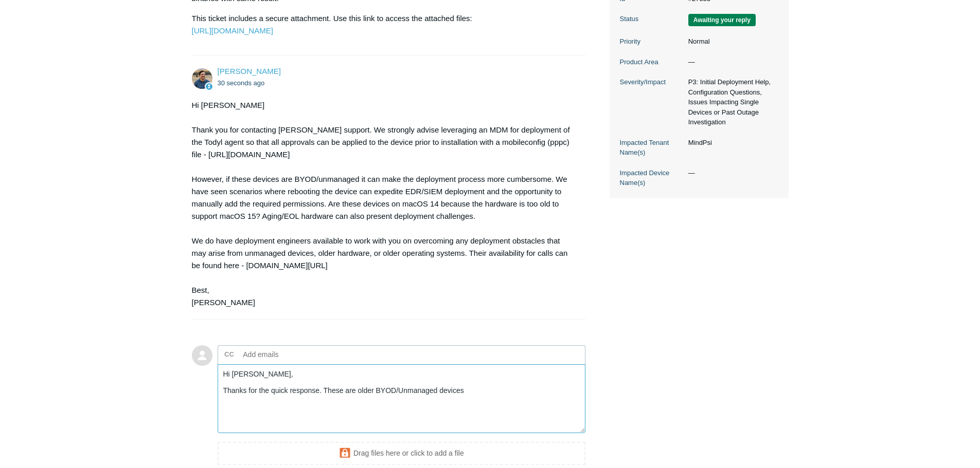
click at [479, 424] on textarea "Hi Spencer, Thanks for the quick response. These are older BYOD/Unmanaged devic…" at bounding box center [401, 399] width 368 height 69
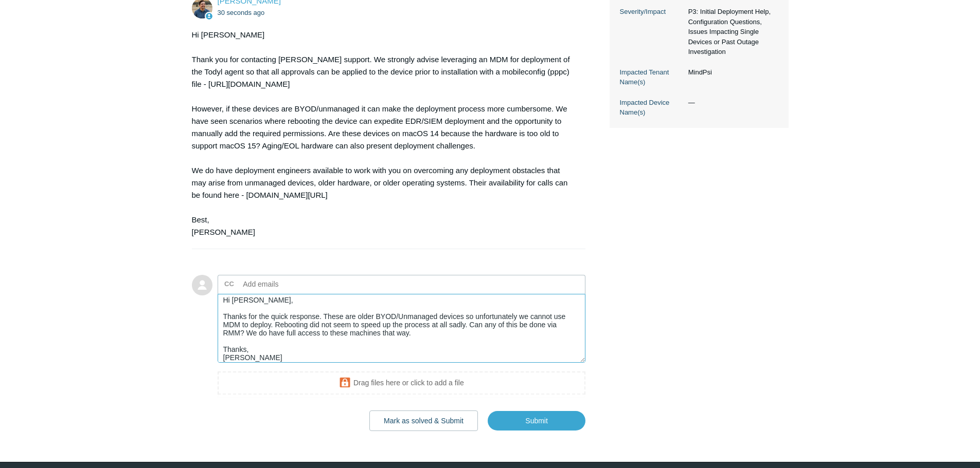
scroll to position [399, 0]
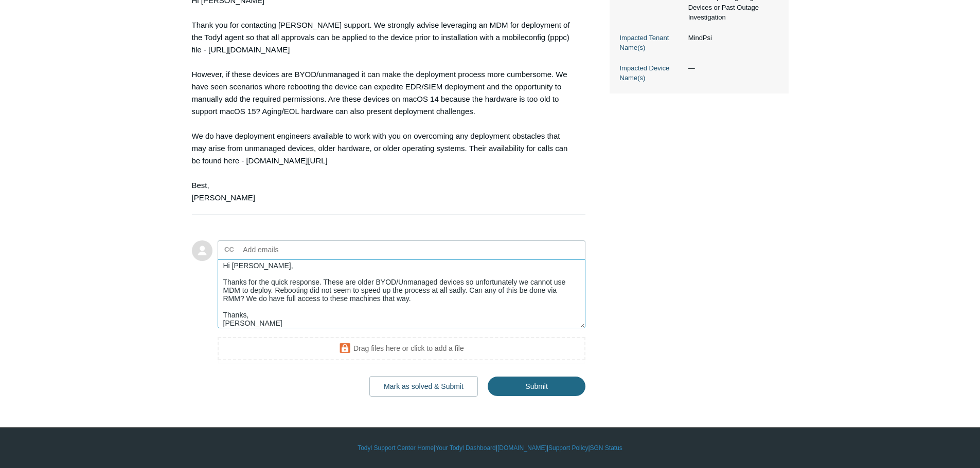
type textarea "Hi Spencer, Thanks for the quick response. These are older BYOD/Unmanaged devic…"
click at [506, 380] on input "Submit" at bounding box center [536, 386] width 98 height 21
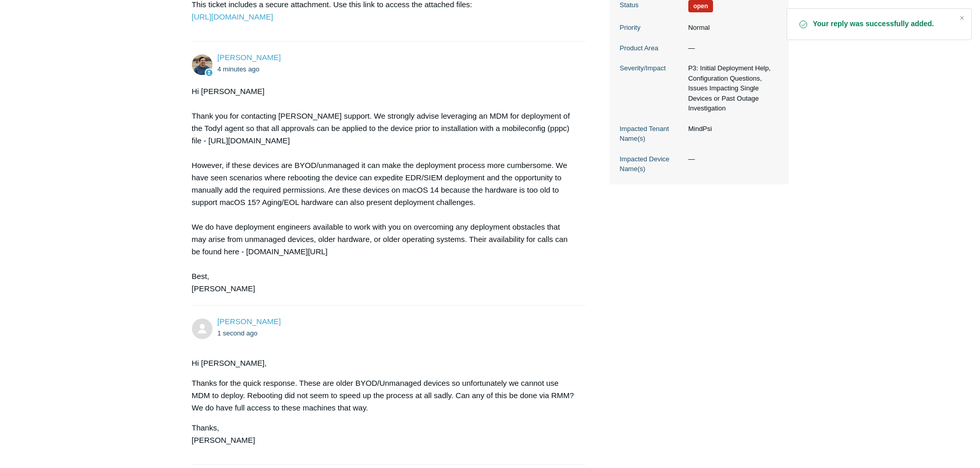
scroll to position [411, 0]
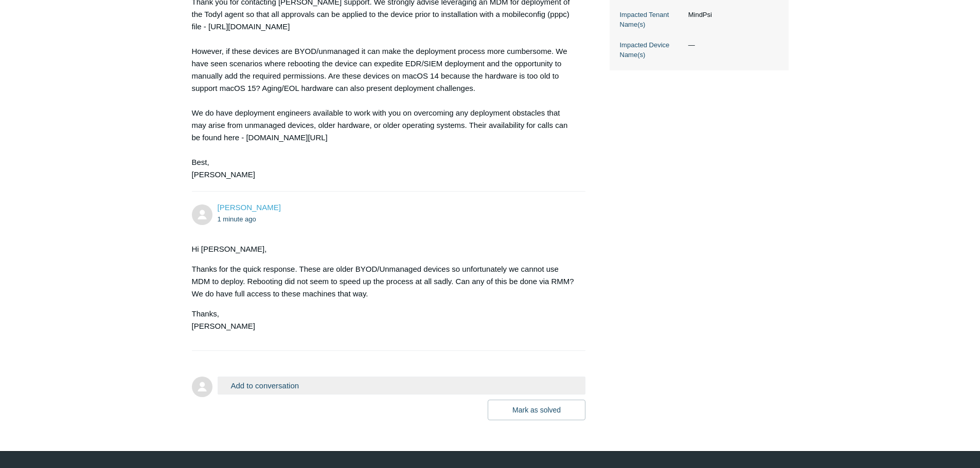
scroll to position [446, 0]
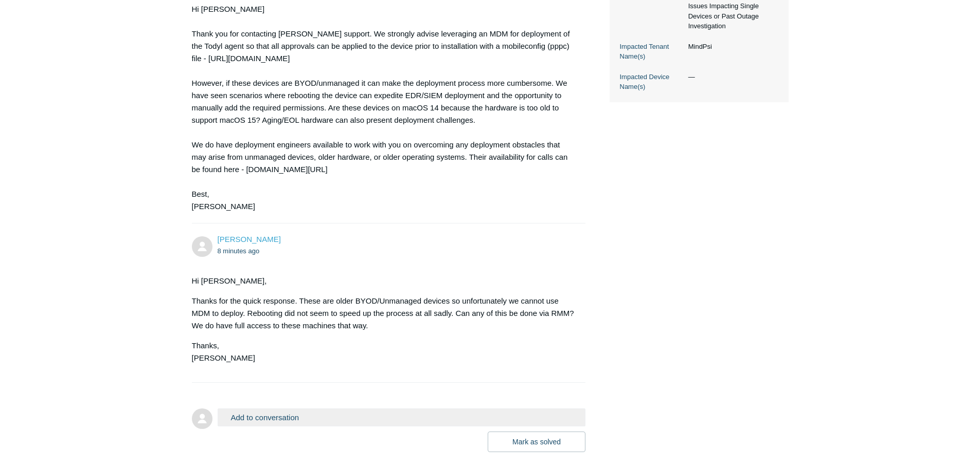
scroll to position [446, 0]
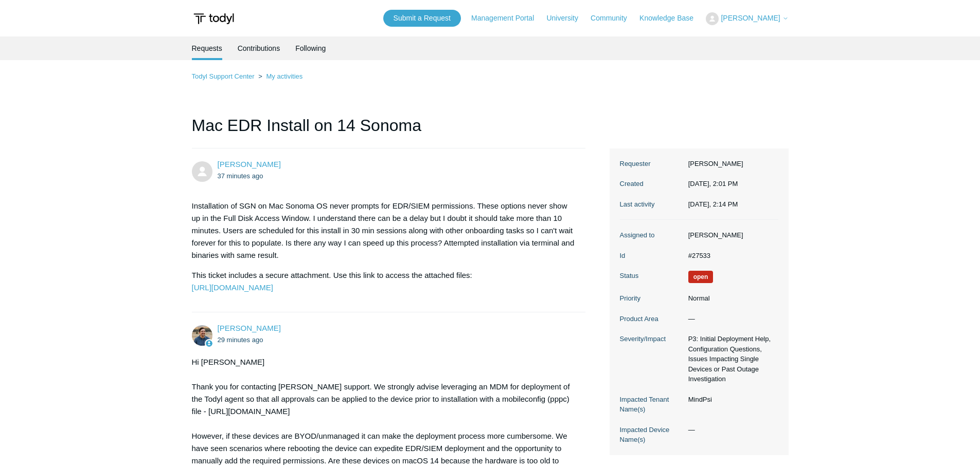
scroll to position [420, 0]
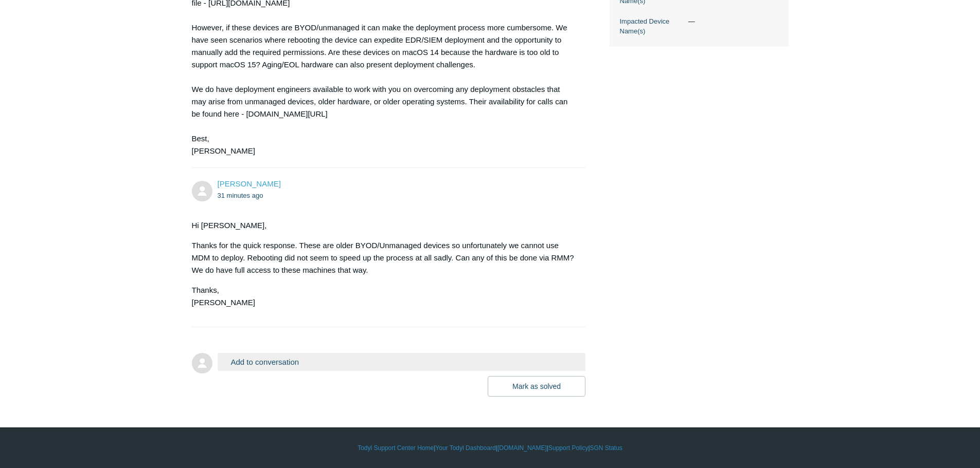
scroll to position [446, 0]
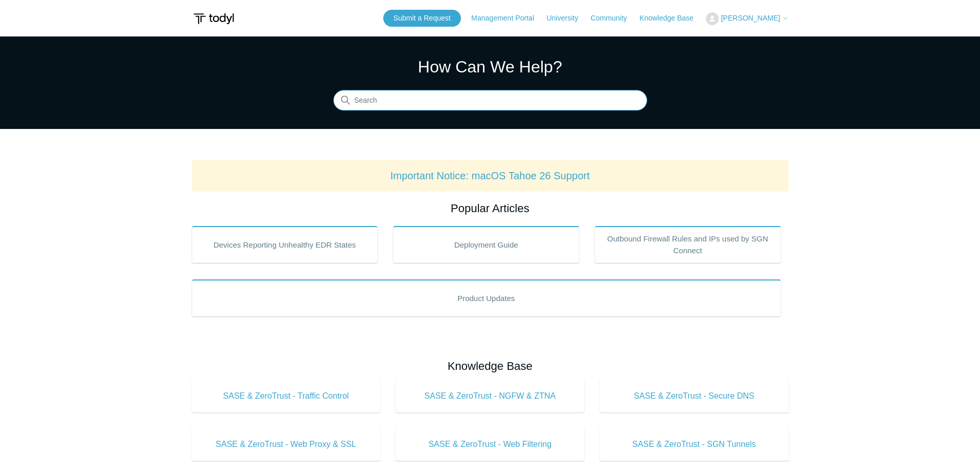
click at [432, 99] on input "Search" at bounding box center [490, 100] width 314 height 21
type input "mac"
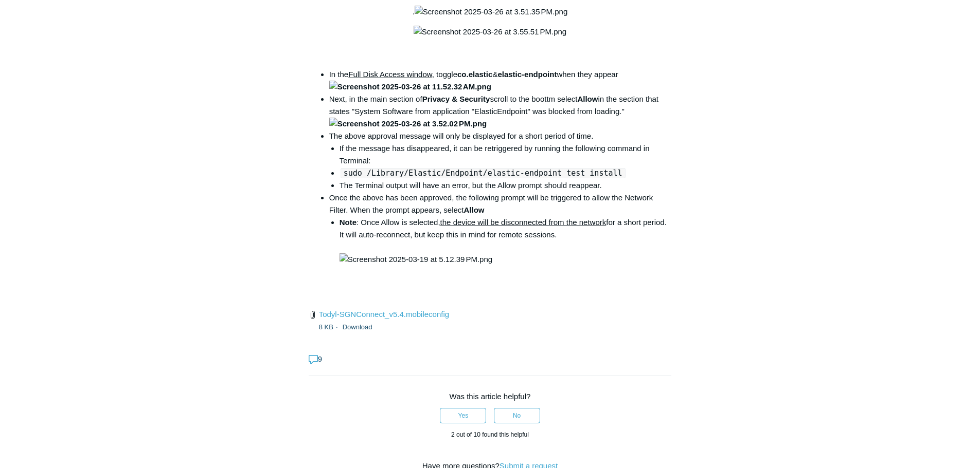
scroll to position [1285, 0]
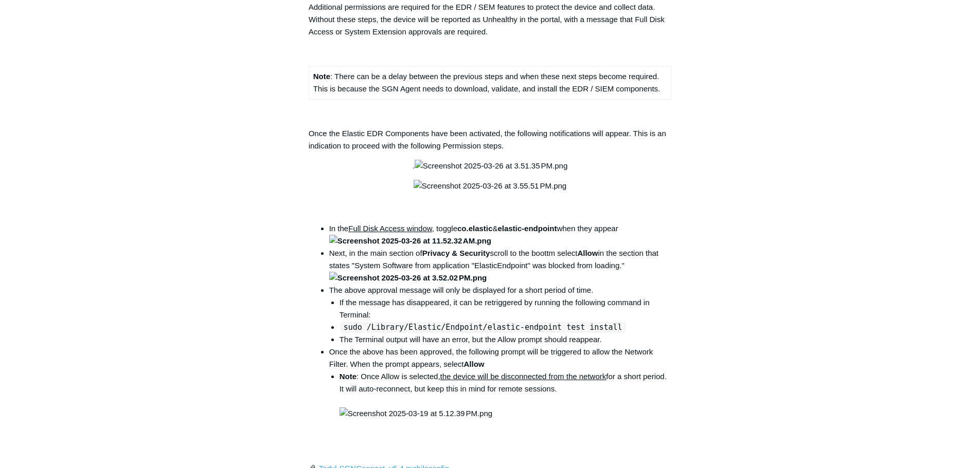
drag, startPoint x: 605, startPoint y: 427, endPoint x: 452, endPoint y: 430, distance: 152.2
copy code "open /Library/PrivilegedHelperTools/"
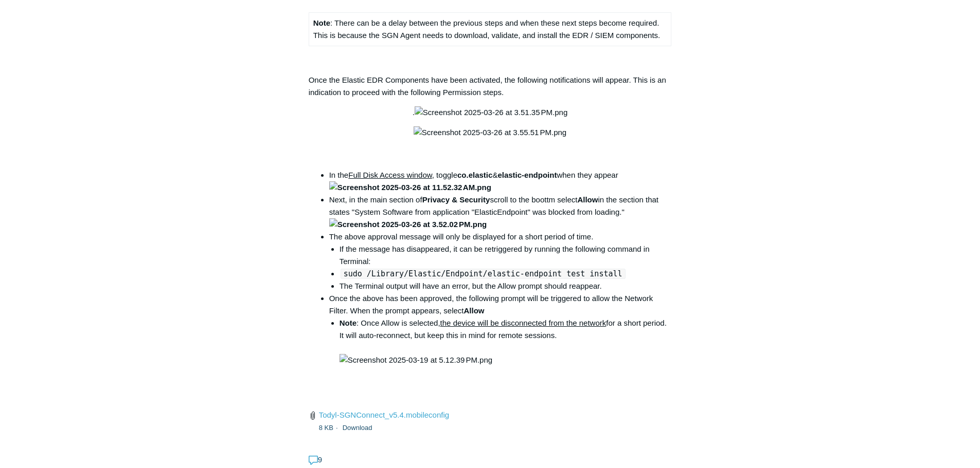
scroll to position [1594, 0]
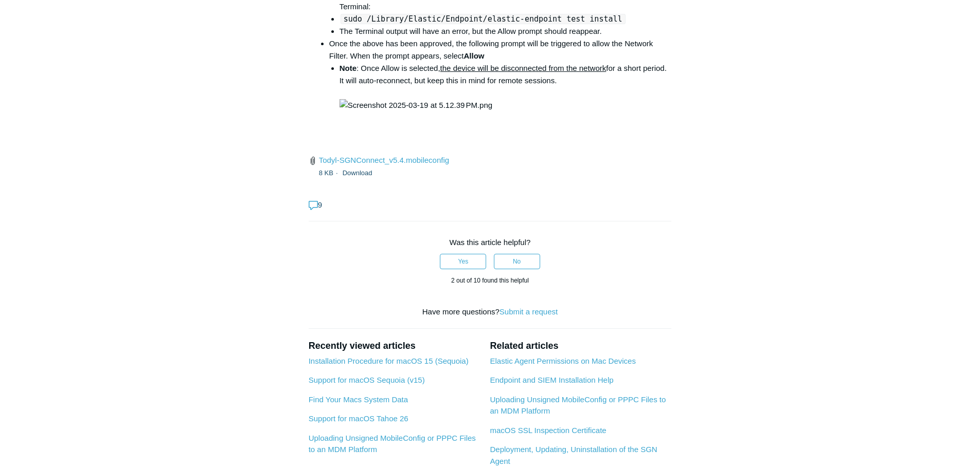
click at [210, 199] on aside "Articles in this section Installation Procedure for macOS 15 (Sequoia) Check to…" at bounding box center [242, 22] width 101 height 3047
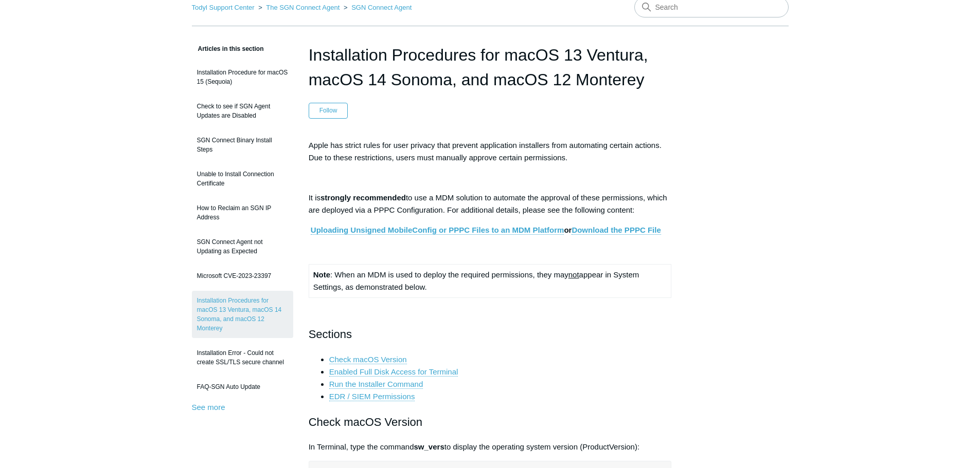
scroll to position [0, 0]
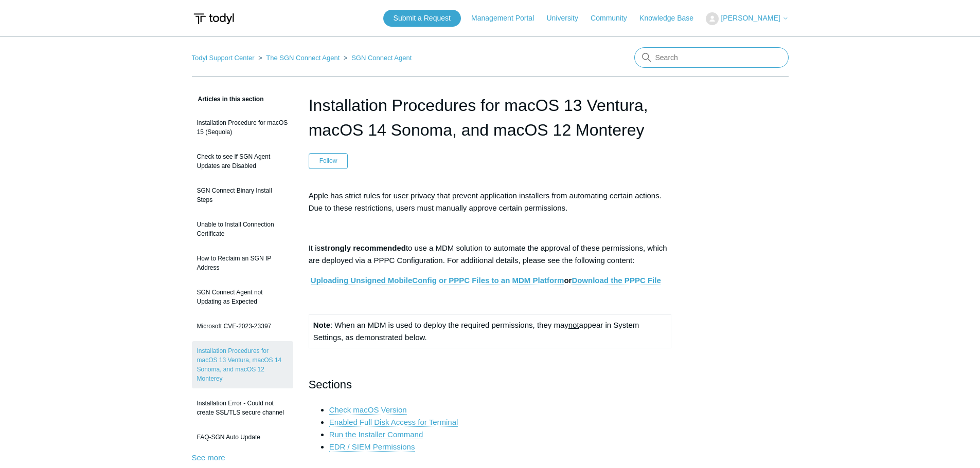
click at [684, 52] on input "Search" at bounding box center [711, 57] width 154 height 21
type input ","
type input "mac m1"
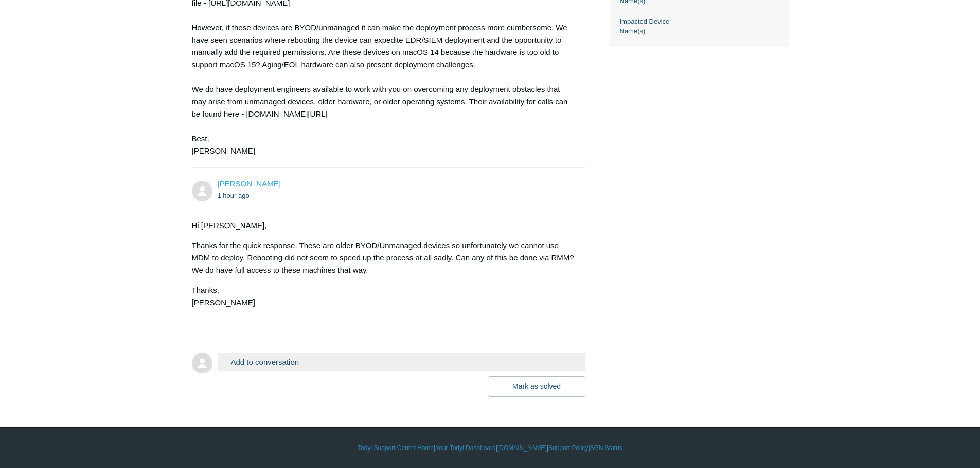
scroll to position [446, 0]
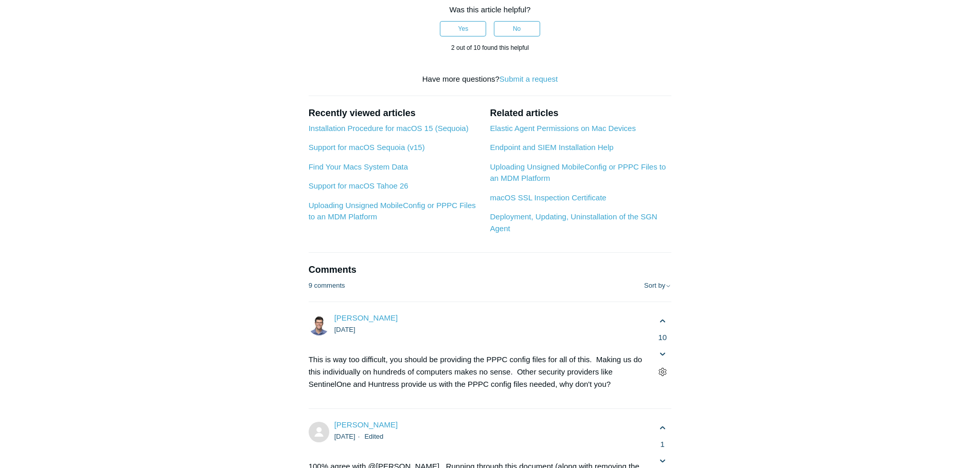
scroll to position [2005, 0]
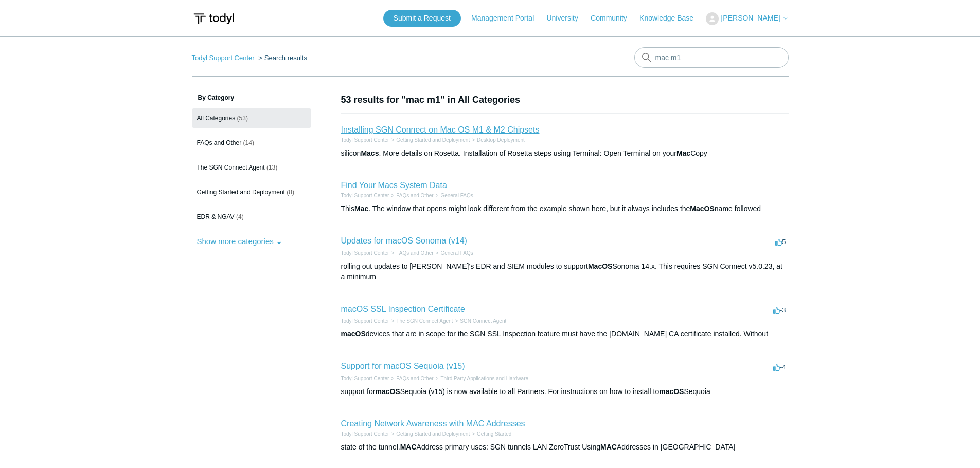
click at [514, 128] on link "Installing SGN Connect on Mac OS M1 & M2 Chipsets" at bounding box center [440, 129] width 198 height 9
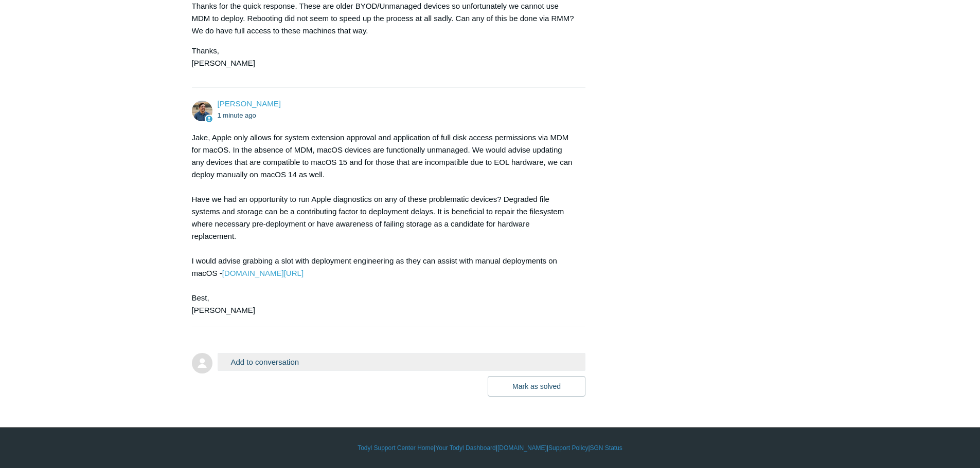
scroll to position [625, 0]
